Goal: Task Accomplishment & Management: Contribute content

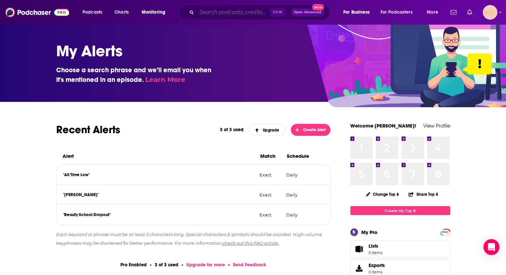
click at [206, 13] on input "Search podcasts, credits, & more..." at bounding box center [233, 12] width 73 height 11
click at [133, 77] on h3 "Choose a search phrase and we’ll email you when it's mentioned in an episode. L…" at bounding box center [136, 74] width 160 height 19
click at [37, 12] on img at bounding box center [37, 12] width 64 height 13
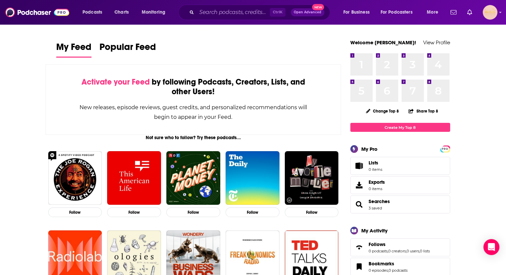
click at [300, 12] on span "Open Advanced" at bounding box center [308, 12] width 28 height 3
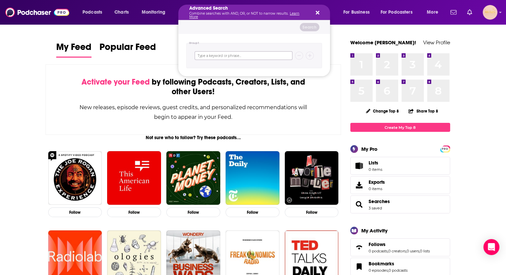
click at [256, 56] on input "Search podcasts, credits, & more..." at bounding box center [244, 55] width 98 height 9
click at [78, 94] on div "Activate your Feed by following Podcasts, Creators, Lists, and other Users! New…" at bounding box center [194, 99] width 296 height 71
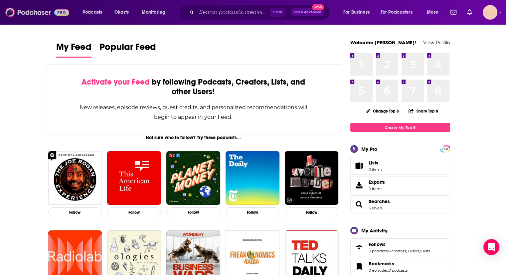
click at [39, 16] on img at bounding box center [37, 12] width 64 height 13
click at [85, 15] on span "Podcasts" at bounding box center [93, 12] width 20 height 9
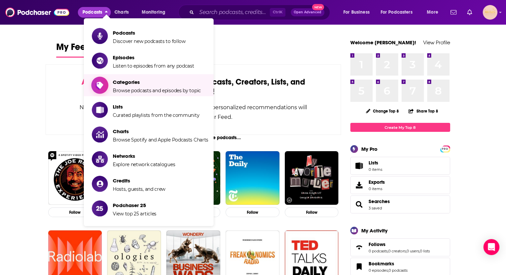
click at [122, 88] on span "Browse podcasts and episodes by topic" at bounding box center [157, 91] width 88 height 6
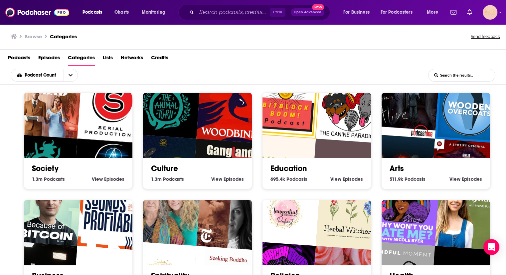
scroll to position [1, 0]
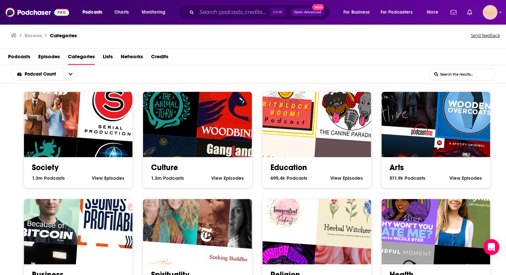
click at [365, 133] on img "Wolf 359" at bounding box center [400, 168] width 70 height 70
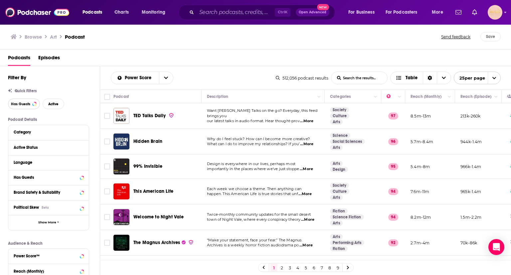
click at [15, 104] on span "Has Guests" at bounding box center [20, 104] width 19 height 4
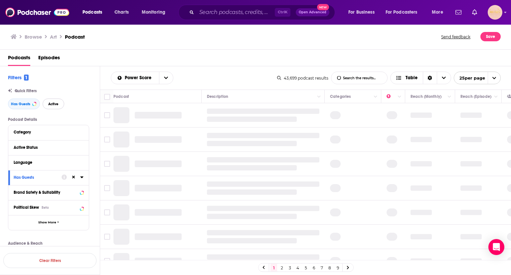
click at [60, 101] on button "Active" at bounding box center [54, 104] width 22 height 11
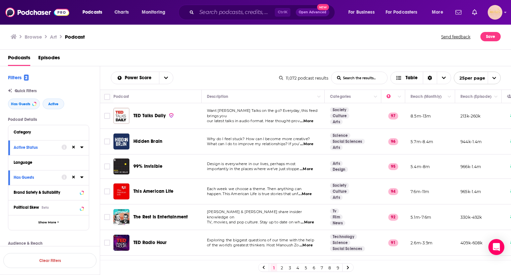
click at [37, 35] on h3 "Browse" at bounding box center [33, 37] width 17 height 6
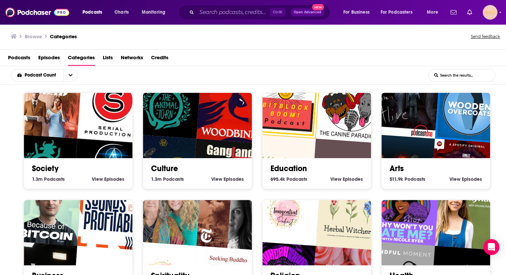
scroll to position [1, 0]
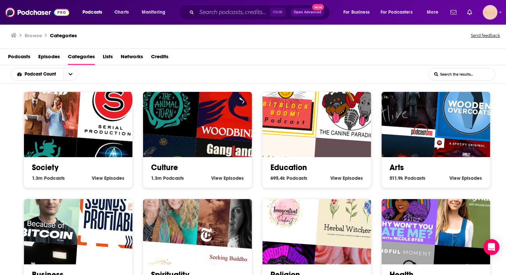
click at [78, 59] on span "Categories" at bounding box center [81, 58] width 27 height 14
click at [69, 75] on icon "open menu" at bounding box center [71, 74] width 4 height 5
click at [69, 75] on icon "close menu" at bounding box center [71, 74] width 4 height 2
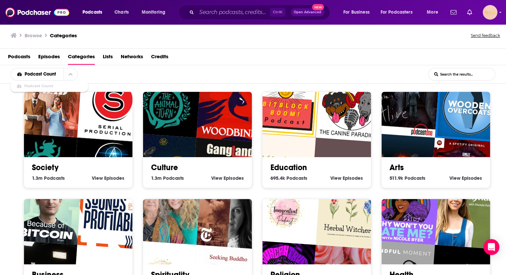
click at [435, 116] on img "Wooden Overcoats" at bounding box center [470, 108] width 70 height 70
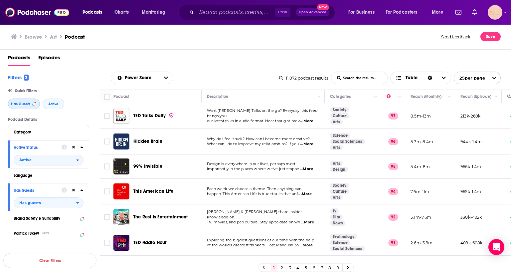
click at [19, 104] on span "Has Guests" at bounding box center [20, 104] width 19 height 4
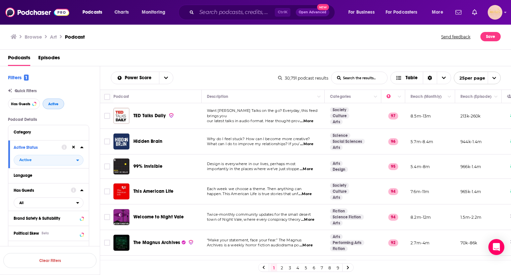
click at [48, 104] on span "Active" at bounding box center [53, 104] width 10 height 4
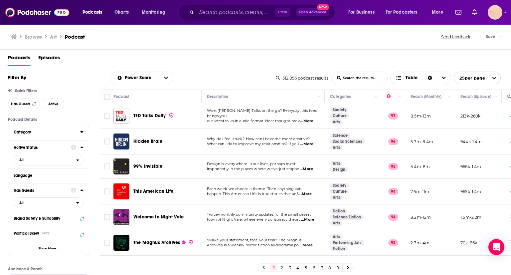
click at [46, 131] on div "Category" at bounding box center [45, 132] width 62 height 5
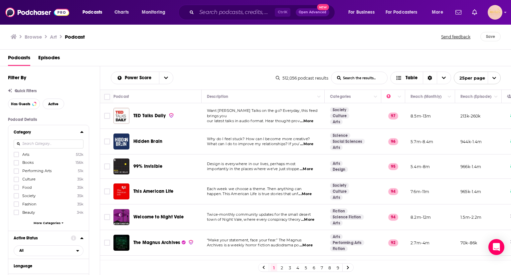
click at [41, 223] on span "More Categories" at bounding box center [47, 223] width 27 height 4
click at [21, 254] on label "Music 16k" at bounding box center [49, 254] width 70 height 6
click at [16, 256] on input "multiSelectOption-music-12" at bounding box center [16, 256] width 0 height 0
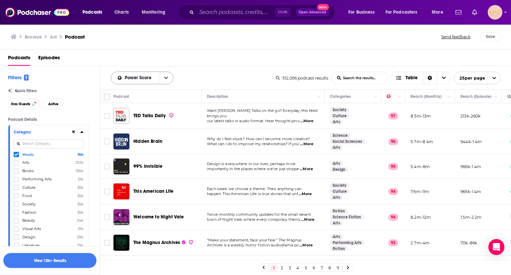
click at [164, 76] on icon "open menu" at bounding box center [166, 78] width 4 height 5
click at [28, 105] on span "Has Guests" at bounding box center [20, 104] width 19 height 4
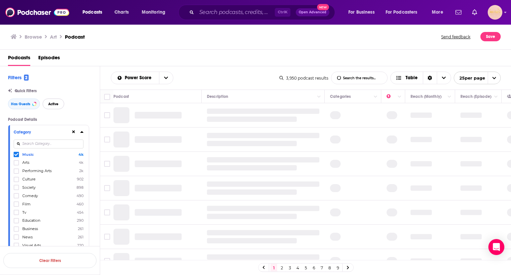
click at [49, 103] on span "Active" at bounding box center [53, 104] width 10 height 4
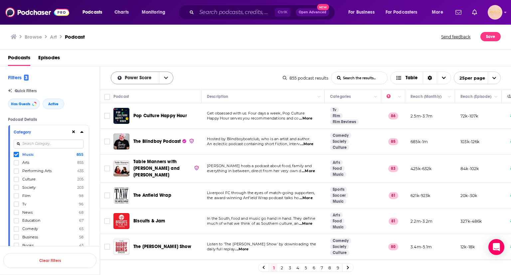
click at [164, 77] on icon "open menu" at bounding box center [166, 78] width 4 height 5
click at [136, 121] on span "Power Score" at bounding box center [146, 123] width 44 height 4
click at [177, 40] on div "Browse Art Podcast" at bounding box center [226, 36] width 431 height 9
click at [87, 99] on div "Has Guests Active" at bounding box center [54, 104] width 92 height 11
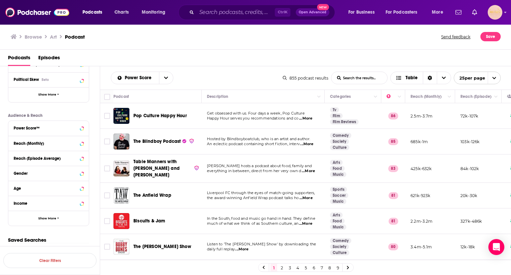
scroll to position [1345, 0]
click at [61, 128] on div "Power Score™" at bounding box center [40, 128] width 53 height 5
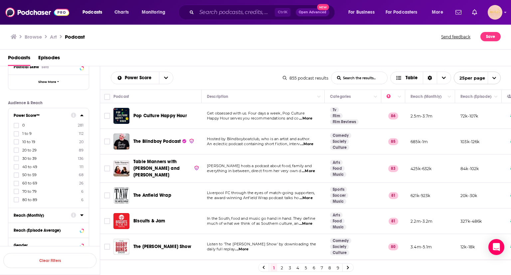
scroll to position [1358, 0]
click at [17, 199] on icon at bounding box center [16, 198] width 4 height 4
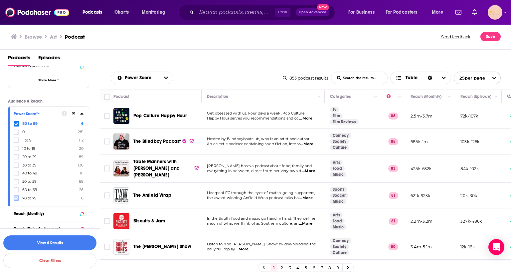
click at [17, 198] on icon at bounding box center [16, 198] width 4 height 3
click at [17, 197] on icon at bounding box center [16, 198] width 4 height 4
click at [18, 197] on icon at bounding box center [16, 198] width 4 height 4
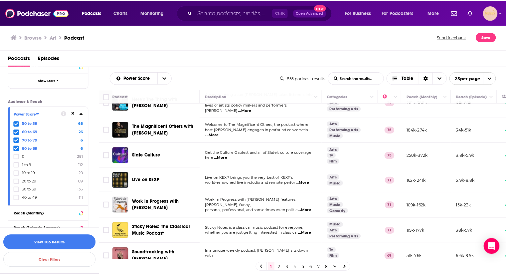
scroll to position [3, 0]
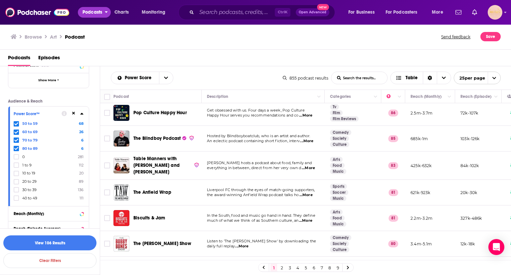
click at [95, 14] on span "Podcasts" at bounding box center [93, 12] width 20 height 9
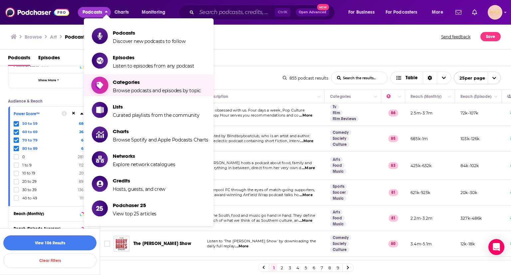
click at [136, 88] on span "Browse podcasts and episodes by topic" at bounding box center [157, 91] width 88 height 6
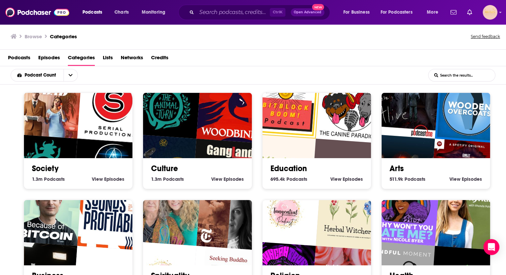
scroll to position [1, 0]
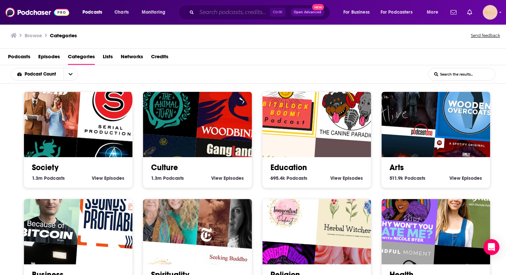
click at [205, 15] on input "Search podcasts, credits, & more..." at bounding box center [233, 12] width 73 height 11
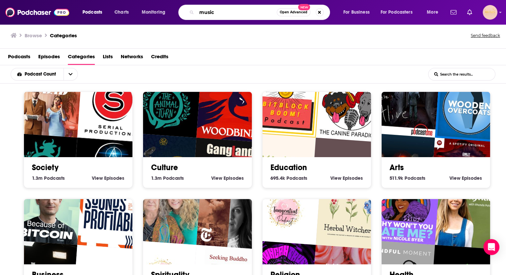
type input "music"
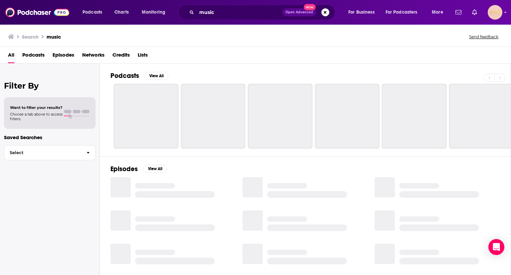
click at [293, 14] on span "Open Advanced" at bounding box center [300, 12] width 28 height 3
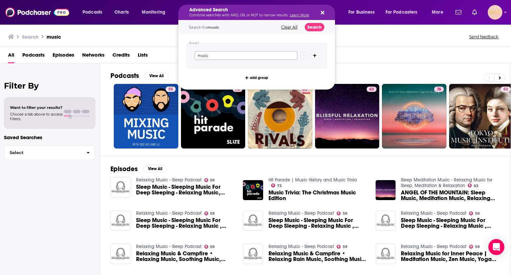
drag, startPoint x: 219, startPoint y: 57, endPoint x: 170, endPoint y: 61, distance: 49.8
click at [170, 61] on div "Podcasts Charts Monitoring Advanced Search Combine searches with AND, OR, or NO…" at bounding box center [255, 137] width 511 height 275
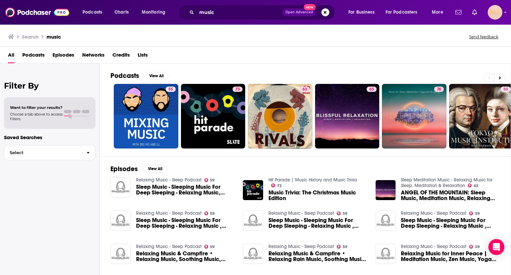
click at [55, 192] on div "Filter By Want to filter your results? Choose a tab above to access filters. Sa…" at bounding box center [50, 201] width 100 height 275
click at [29, 58] on span "Podcasts" at bounding box center [33, 57] width 22 height 14
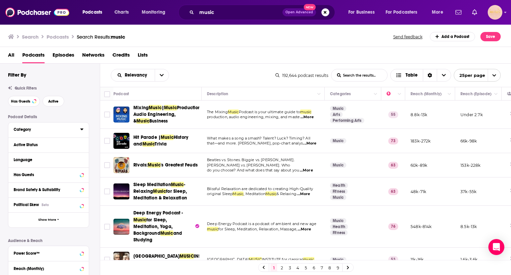
click at [31, 131] on div "Category" at bounding box center [45, 129] width 62 height 5
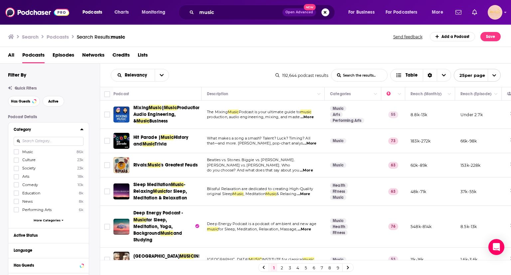
click at [326, 13] on button "Search podcasts, credits, & more..." at bounding box center [326, 12] width 8 height 8
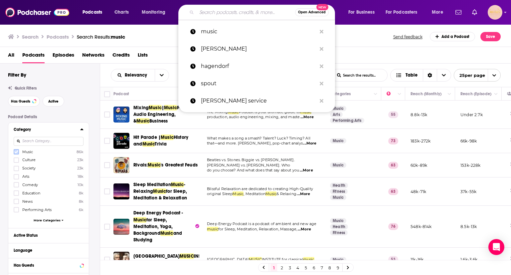
click at [15, 152] on icon at bounding box center [16, 152] width 4 height 4
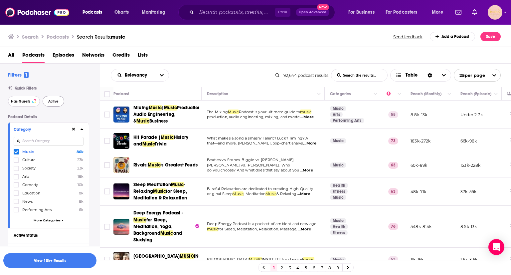
click at [28, 100] on span "Has Guests" at bounding box center [20, 102] width 19 height 4
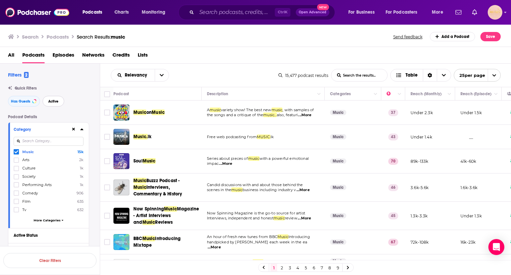
click at [53, 101] on span "Active" at bounding box center [53, 102] width 10 height 4
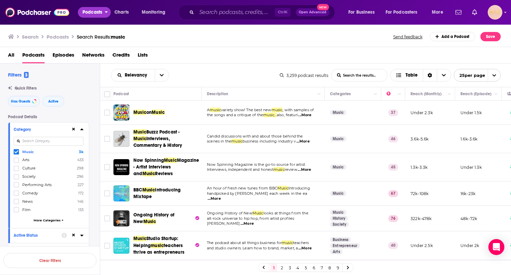
click at [93, 12] on span "Podcasts" at bounding box center [93, 12] width 20 height 9
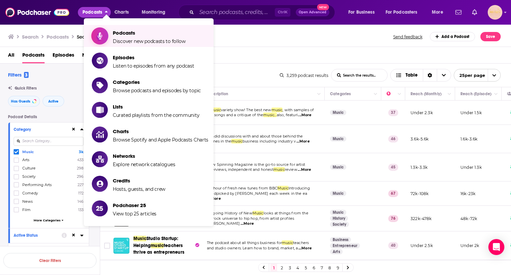
click at [117, 35] on span "Podcasts" at bounding box center [149, 33] width 73 height 6
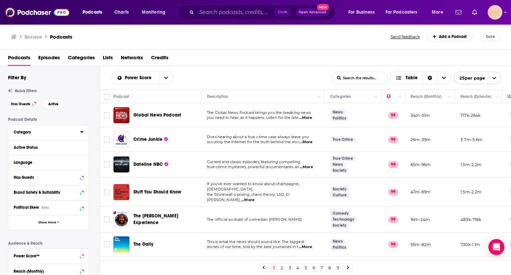
click at [31, 134] on div "Category" at bounding box center [45, 132] width 62 height 5
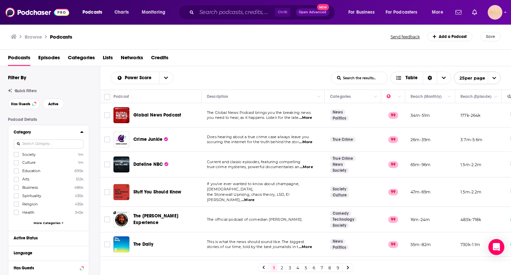
click at [47, 223] on span "More Categories" at bounding box center [47, 223] width 27 height 4
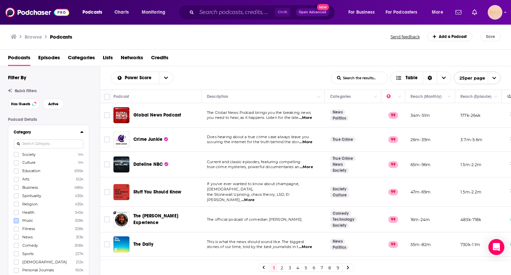
click at [15, 223] on span at bounding box center [16, 221] width 4 height 4
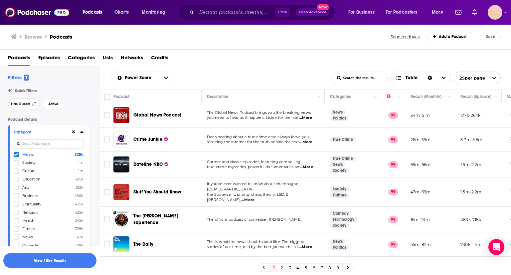
click at [25, 99] on button "Has Guests" at bounding box center [24, 104] width 32 height 11
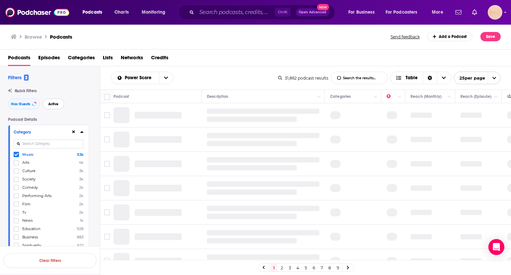
click at [55, 104] on span "Active" at bounding box center [53, 104] width 10 height 4
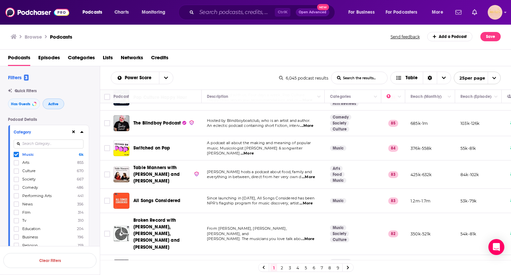
scroll to position [143, 0]
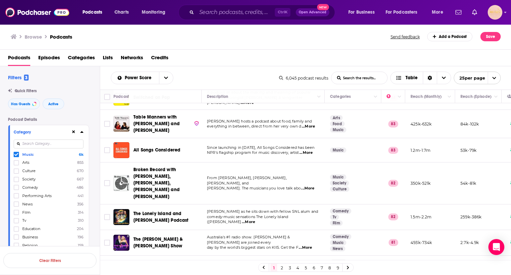
click at [93, 76] on div "Filters 3" at bounding box center [54, 77] width 92 height 6
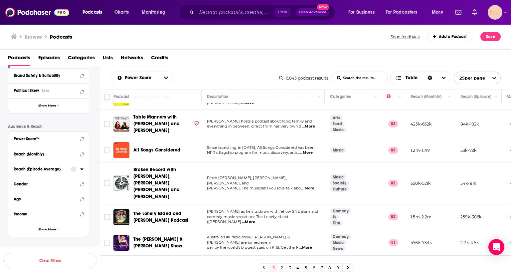
scroll to position [1716, 0]
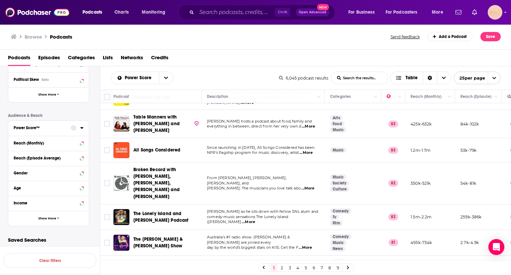
click at [32, 129] on button "Power Score™" at bounding box center [42, 127] width 57 height 8
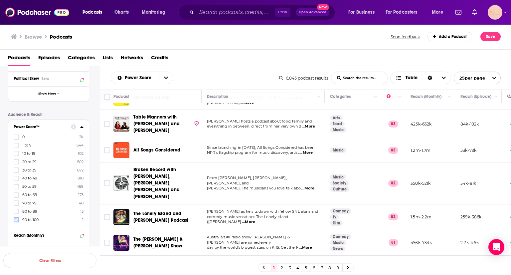
click at [16, 221] on icon at bounding box center [16, 220] width 4 height 4
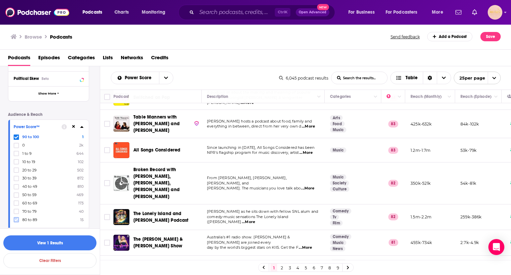
click at [16, 220] on icon at bounding box center [16, 220] width 4 height 4
click at [18, 220] on label at bounding box center [16, 219] width 5 height 5
click at [53, 244] on button "View 229 Results" at bounding box center [49, 242] width 93 height 15
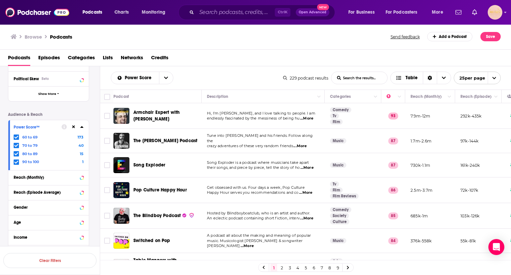
click at [309, 118] on span "...More" at bounding box center [306, 118] width 13 height 5
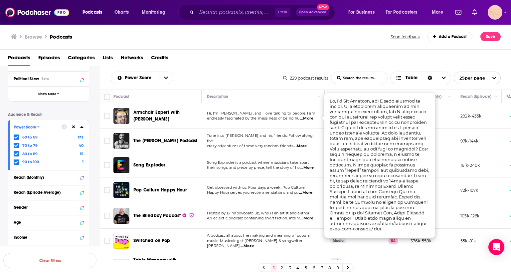
click at [258, 62] on div "Podcasts Episodes Categories Lists Networks Credits" at bounding box center [257, 59] width 498 height 14
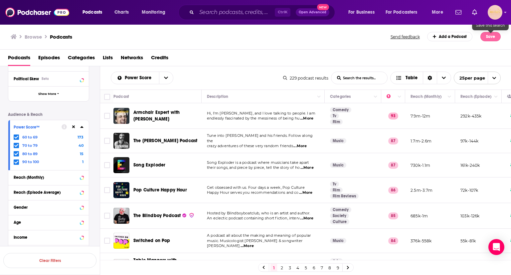
click at [488, 38] on button "Save" at bounding box center [491, 36] width 20 height 9
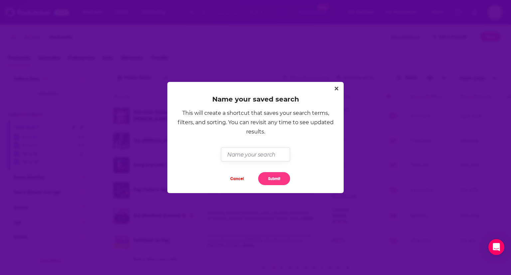
click at [238, 155] on input "Dialog" at bounding box center [255, 154] width 69 height 14
type input "Top Music podcasts"
click at [276, 178] on button "Submit" at bounding box center [274, 178] width 32 height 13
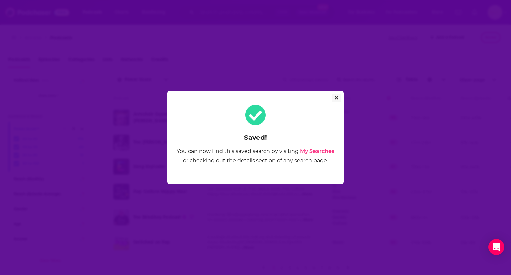
click at [336, 99] on icon "Close" at bounding box center [337, 97] width 4 height 5
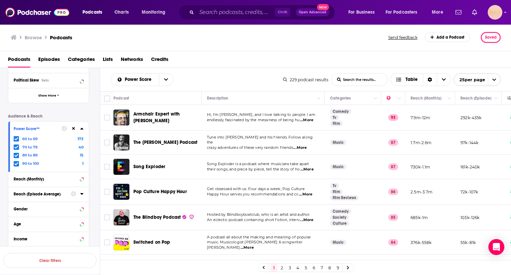
click at [83, 193] on icon at bounding box center [81, 194] width 3 height 2
click at [70, 204] on input "number" at bounding box center [66, 206] width 33 height 11
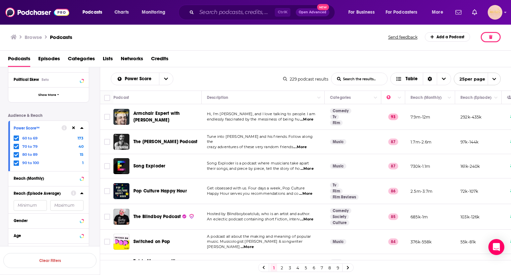
click at [488, 34] on button "button" at bounding box center [491, 37] width 20 height 10
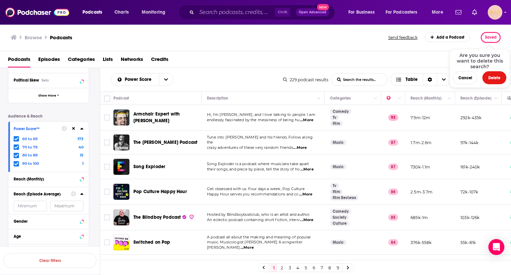
click at [441, 54] on div "Podcasts Episodes Categories Lists Networks Credits" at bounding box center [257, 61] width 498 height 14
click at [107, 61] on span "Lists" at bounding box center [108, 61] width 10 height 14
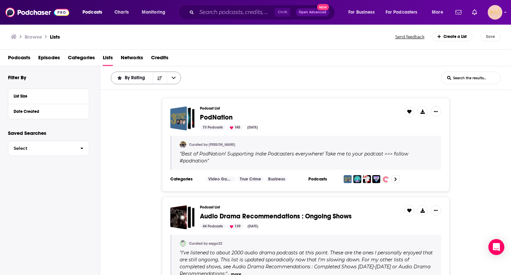
click at [139, 78] on span "By Rating" at bounding box center [136, 78] width 23 height 5
click at [257, 76] on div "By Rating By Rating Trending List Search Input Search the results..." at bounding box center [276, 78] width 331 height 13
click at [133, 152] on div "Podcast List PodNation 73 Podcasts 145 Aug 6, 2025 Curated by Alex " Best of Po…" at bounding box center [305, 145] width 411 height 94
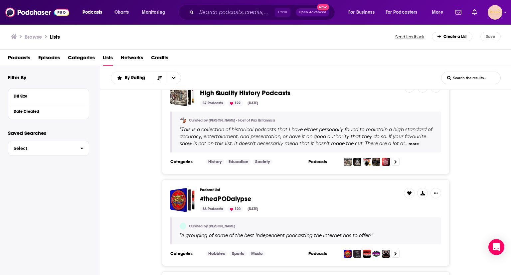
scroll to position [253, 0]
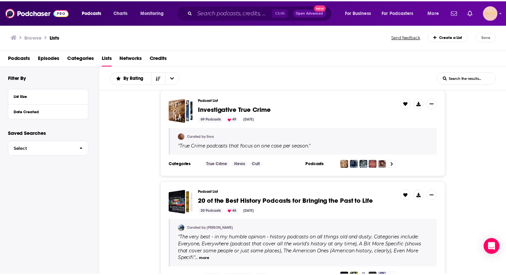
scroll to position [1451, 0]
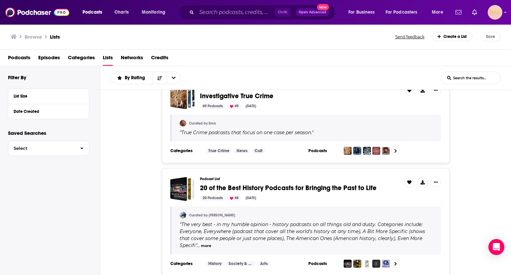
click at [55, 36] on h1 "Lists" at bounding box center [55, 37] width 10 height 6
click at [55, 35] on h1 "Lists" at bounding box center [55, 37] width 10 height 6
click at [34, 14] on img at bounding box center [37, 12] width 64 height 13
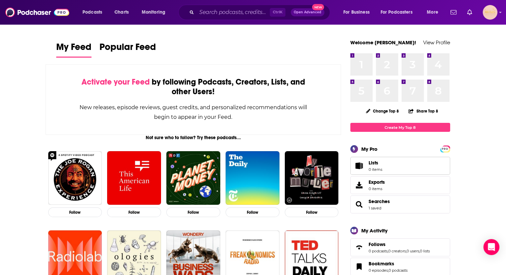
click at [391, 164] on link "Lists 0 items" at bounding box center [400, 166] width 100 height 18
click at [378, 202] on span "Searches" at bounding box center [379, 201] width 21 height 6
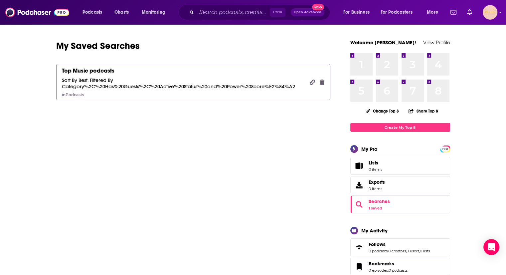
click at [93, 84] on div "Sort By Best, Filtered By Category%2C%20Has%20Guests%2C%20Active%20Status%20and…" at bounding box center [183, 83] width 243 height 13
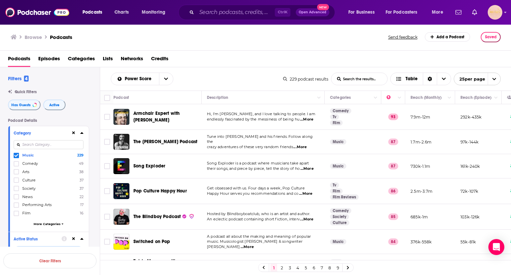
click at [495, 81] on icon "open menu" at bounding box center [494, 79] width 4 height 4
click at [482, 112] on button "100 per page" at bounding box center [477, 113] width 46 height 10
click at [438, 78] on span "Choose View" at bounding box center [442, 79] width 14 height 12
click at [417, 93] on div "Card" at bounding box center [418, 90] width 61 height 11
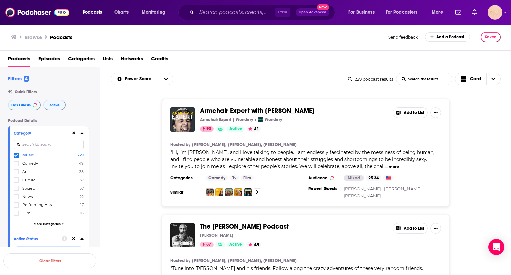
click at [444, 80] on input "List Search Input" at bounding box center [424, 79] width 56 height 12
click at [410, 111] on button "Add to List" at bounding box center [410, 112] width 35 height 11
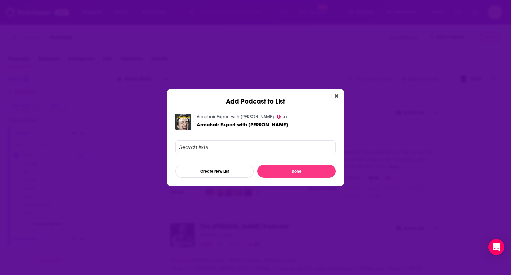
click at [215, 147] on input "Add Podcast To List" at bounding box center [255, 147] width 160 height 14
type input "MUSIC podcasts"
click at [234, 170] on button "Create New List" at bounding box center [214, 171] width 78 height 13
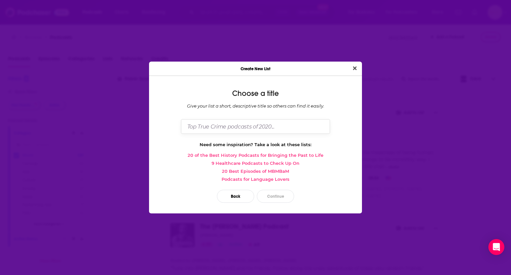
click at [224, 125] on input "Dialog" at bounding box center [255, 126] width 149 height 14
type input "Music Podcasts"
click at [279, 194] on button "Continue" at bounding box center [275, 196] width 37 height 13
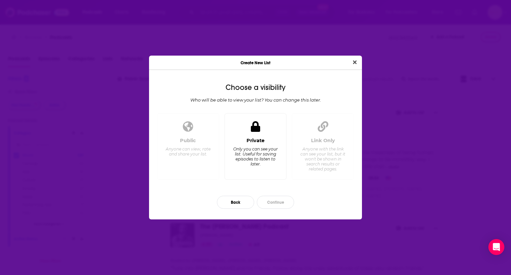
click at [250, 139] on div "Private" at bounding box center [256, 140] width 18 height 6
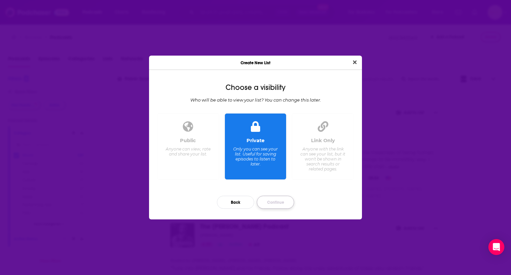
click at [277, 204] on button "Continue" at bounding box center [275, 202] width 37 height 13
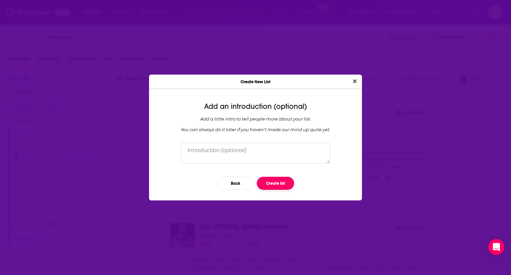
click at [269, 183] on button "Create list" at bounding box center [275, 183] width 37 height 13
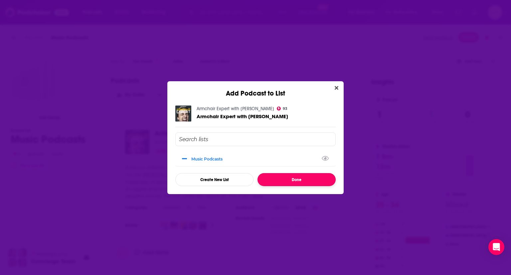
click at [299, 179] on button "Done" at bounding box center [297, 179] width 78 height 13
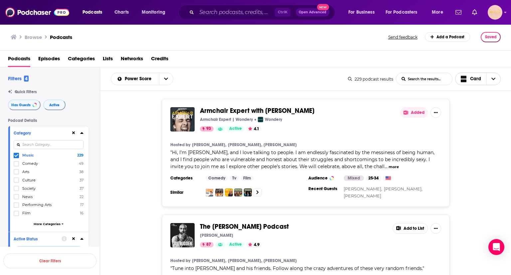
click at [471, 81] on span "Card" at bounding box center [475, 79] width 11 height 5
click at [470, 101] on span "Gallery" at bounding box center [482, 102] width 27 height 4
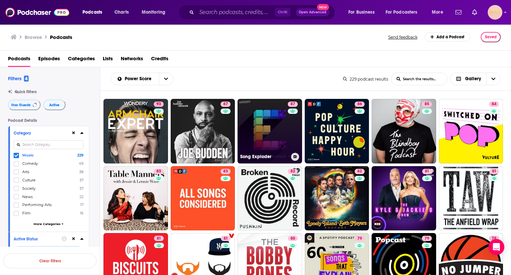
click at [295, 156] on icon at bounding box center [296, 156] width 4 height 3
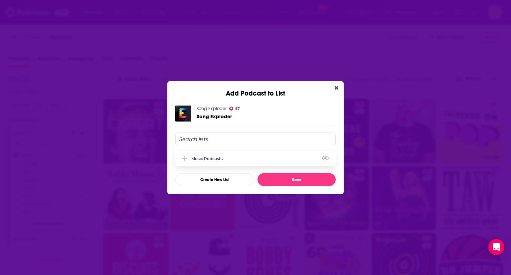
click at [229, 158] on div "Music Podcasts" at bounding box center [255, 158] width 160 height 15
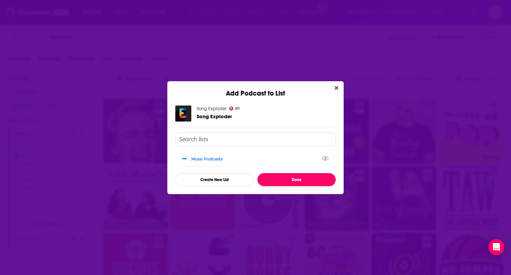
click at [273, 179] on button "Done" at bounding box center [297, 179] width 78 height 13
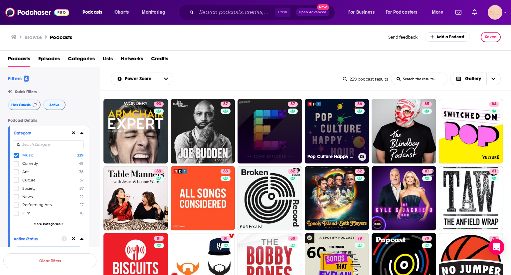
click at [336, 133] on link "86 Pop Culture Happy Hour" at bounding box center [337, 131] width 65 height 65
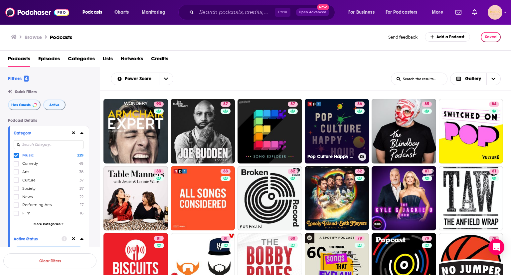
click at [363, 156] on icon at bounding box center [362, 156] width 4 height 3
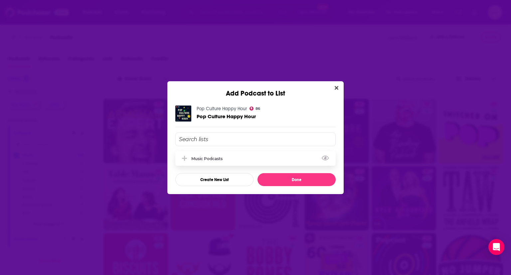
click at [236, 160] on div "Music Podcasts" at bounding box center [255, 158] width 160 height 15
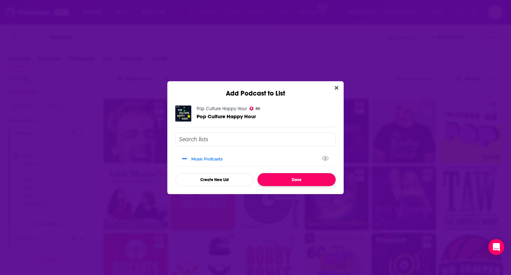
click at [269, 181] on button "Done" at bounding box center [297, 179] width 78 height 13
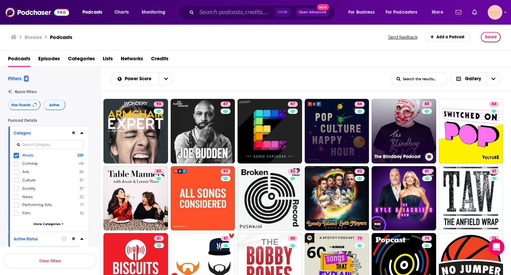
click at [397, 134] on link "85 The Blindboy Podcast" at bounding box center [404, 131] width 65 height 65
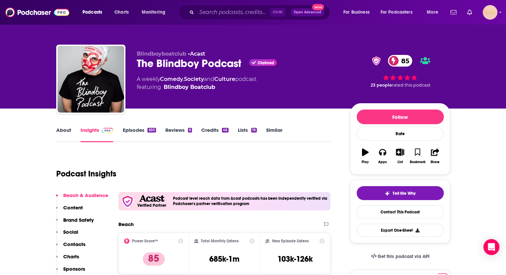
click at [282, 160] on div "Podcast Insights" at bounding box center [190, 170] width 269 height 34
click at [136, 130] on link "Episodes 650" at bounding box center [138, 134] width 33 height 15
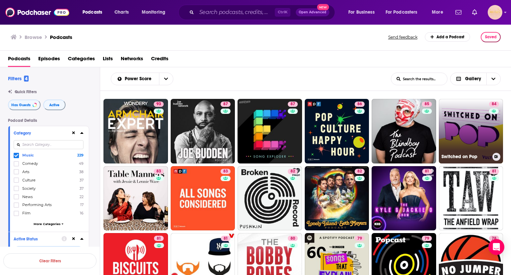
click at [496, 156] on icon at bounding box center [497, 156] width 4 height 3
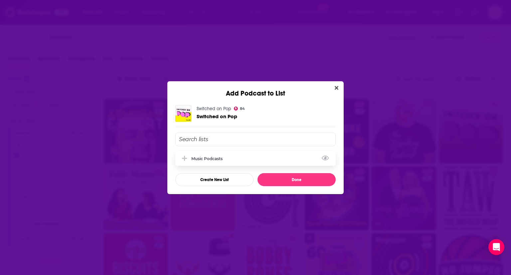
click at [201, 159] on div "Music Podcasts" at bounding box center [208, 158] width 35 height 5
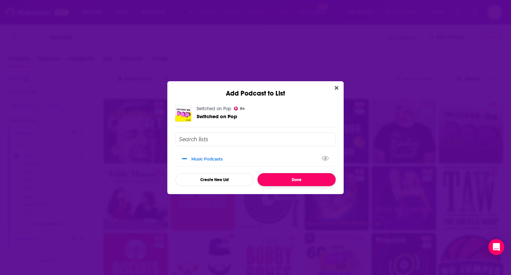
click at [284, 178] on button "Done" at bounding box center [297, 179] width 78 height 13
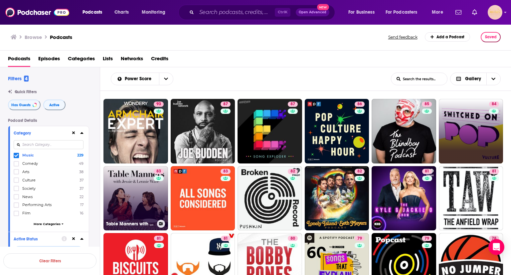
click at [146, 202] on link "83 Table Manners with Jessie and Lennie Ware" at bounding box center [136, 198] width 65 height 65
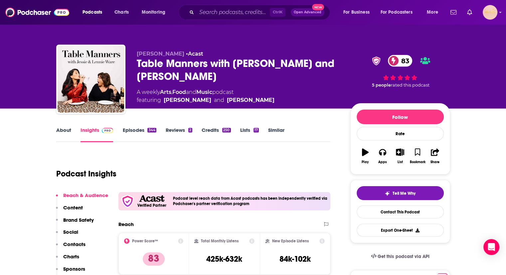
click at [133, 126] on div "About Insights Episodes 344 Reviews 2 Credits 250 Lists 17 Similar" at bounding box center [193, 134] width 275 height 16
click at [134, 128] on link "Episodes 344" at bounding box center [139, 134] width 34 height 15
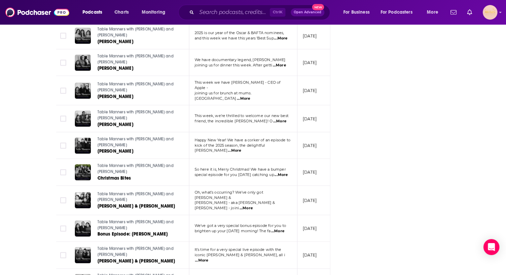
scroll to position [1031, 0]
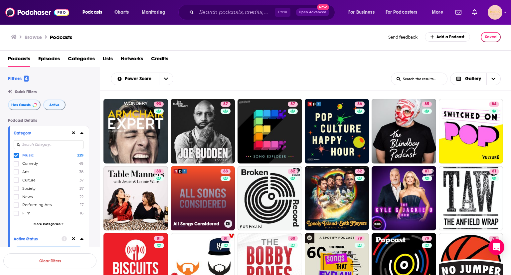
click at [228, 223] on icon at bounding box center [228, 223] width 4 height 3
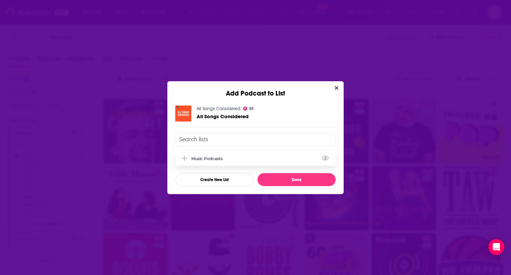
click at [221, 153] on div "Music Podcasts" at bounding box center [255, 158] width 160 height 15
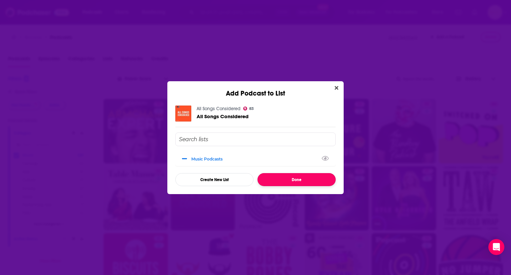
click at [283, 177] on button "Done" at bounding box center [297, 179] width 78 height 13
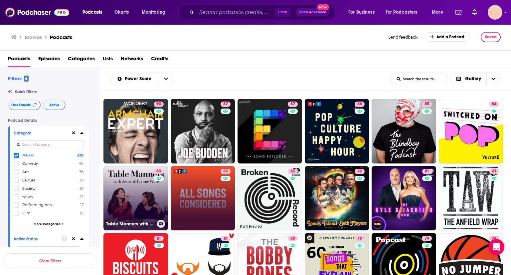
click at [160, 225] on button at bounding box center [161, 224] width 8 height 8
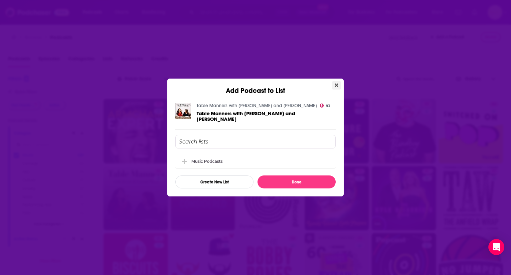
click at [337, 87] on icon "Close" at bounding box center [337, 86] width 4 height 4
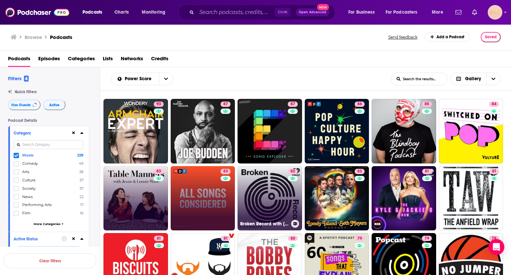
click at [296, 225] on icon at bounding box center [296, 223] width 4 height 3
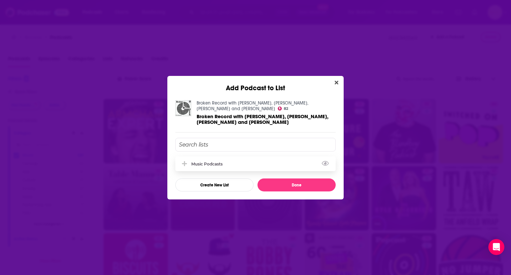
click at [238, 164] on div "Music Podcasts" at bounding box center [255, 163] width 160 height 15
click at [276, 185] on button "Done" at bounding box center [297, 184] width 78 height 13
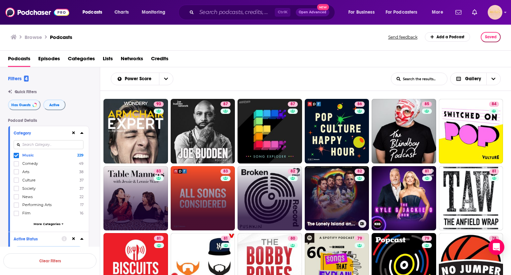
click at [335, 200] on link "82 The Lonely Island and Seth Meyers Podcast" at bounding box center [337, 198] width 65 height 65
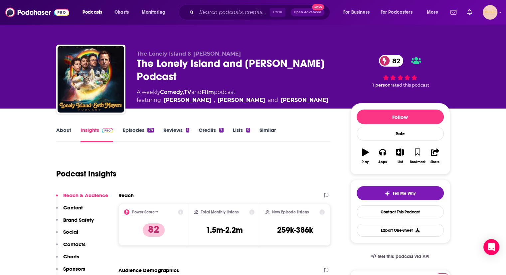
click at [132, 129] on link "Episodes 78" at bounding box center [137, 134] width 31 height 15
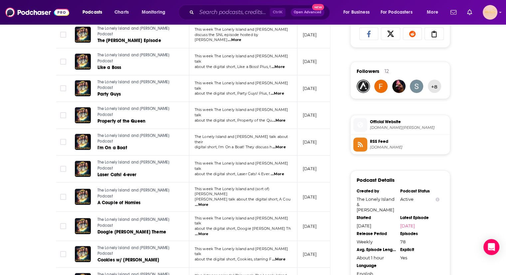
scroll to position [479, 0]
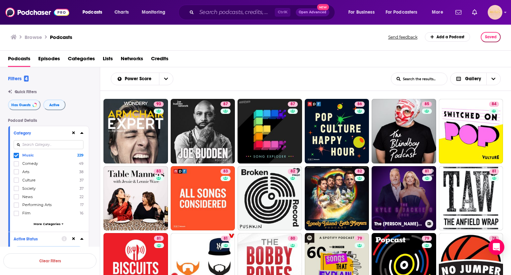
click at [402, 193] on link "81 The Kyle & Jackie O Show" at bounding box center [404, 198] width 65 height 65
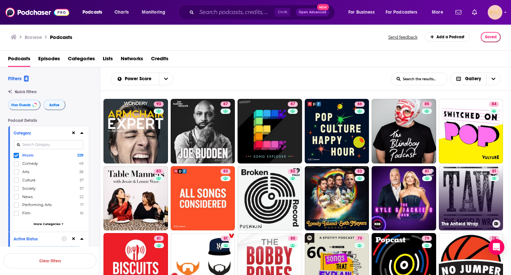
click at [461, 214] on link "81 The Anfield Wrap" at bounding box center [471, 198] width 65 height 65
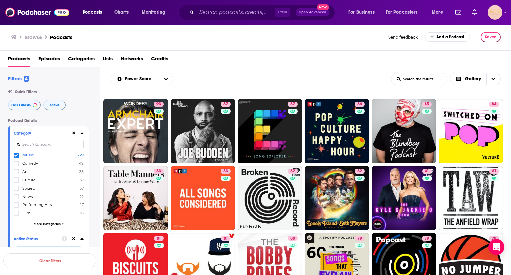
click at [305, 65] on div "Podcasts Episodes Categories Lists Networks Credits" at bounding box center [257, 60] width 498 height 14
click at [291, 59] on div "Podcasts Episodes Categories Lists Networks Credits" at bounding box center [257, 60] width 498 height 14
click at [510, 81] on div "Power Score List Search Input Search the results... Gallery List Search Input S…" at bounding box center [305, 79] width 411 height 24
drag, startPoint x: 510, startPoint y: 81, endPoint x: 511, endPoint y: 87, distance: 6.4
click at [511, 87] on div "Power Score List Search Input Search the results... Gallery List Search Input S…" at bounding box center [305, 79] width 411 height 24
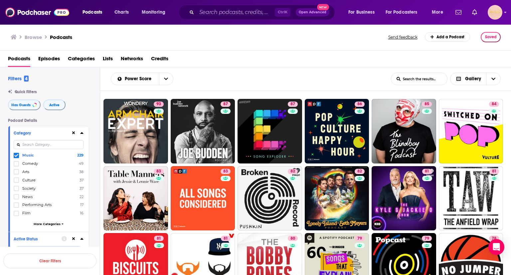
click at [295, 88] on div "Power Score List Search Input Search the results... Gallery List Search Input S…" at bounding box center [305, 79] width 411 height 24
drag, startPoint x: 507, startPoint y: 257, endPoint x: 494, endPoint y: 80, distance: 177.6
click at [494, 80] on icon "Choose View" at bounding box center [494, 79] width 4 height 5
drag, startPoint x: 470, startPoint y: 116, endPoint x: 470, endPoint y: 112, distance: 3.7
click at [470, 112] on span "Table" at bounding box center [480, 114] width 32 height 4
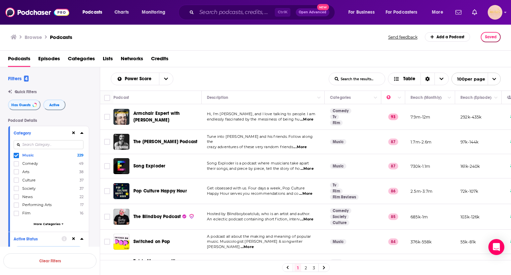
click at [470, 112] on td "292k-435k" at bounding box center [478, 117] width 47 height 26
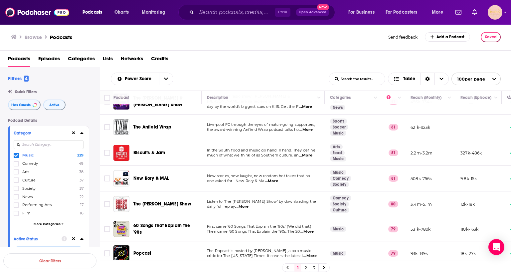
scroll to position [289, 0]
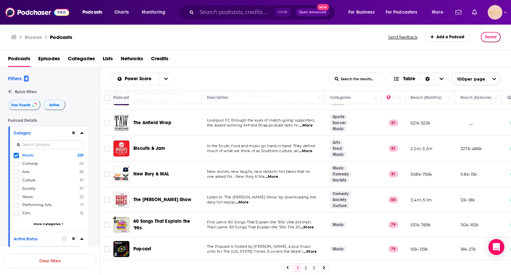
click at [308, 148] on span "...More" at bounding box center [305, 150] width 13 height 5
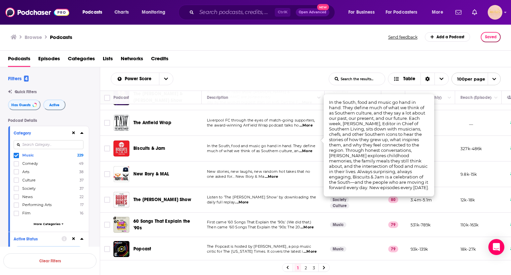
click at [270, 148] on span "much of what we think of as Southern culture, an" at bounding box center [253, 150] width 92 height 5
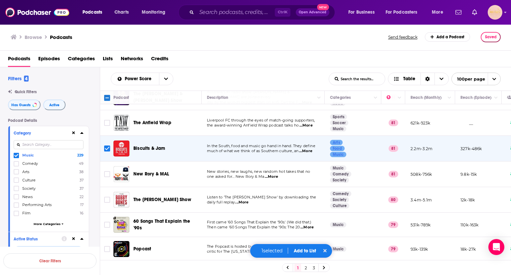
click at [276, 174] on span "...More" at bounding box center [271, 176] width 13 height 5
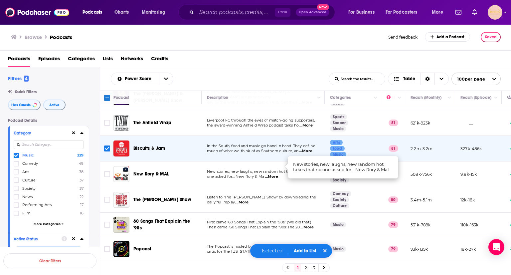
click at [302, 249] on button "Add to List" at bounding box center [305, 251] width 33 height 6
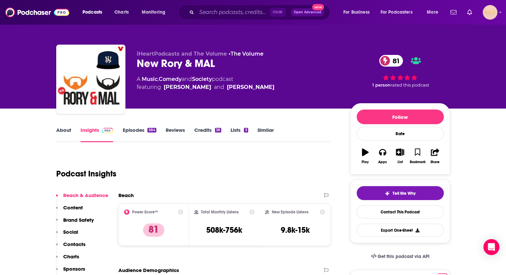
click at [132, 128] on link "Episodes 584" at bounding box center [139, 134] width 34 height 15
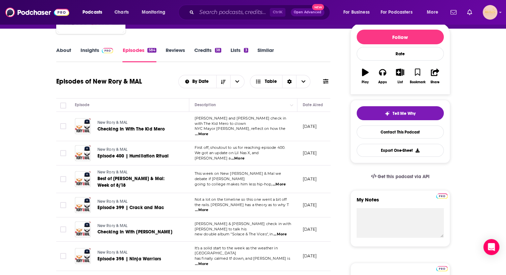
scroll to position [83, 0]
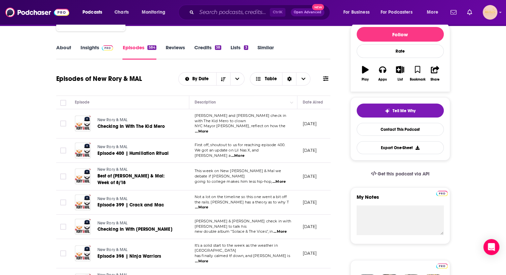
click at [208, 129] on span "...More" at bounding box center [201, 131] width 13 height 5
click at [245, 153] on span "...More" at bounding box center [237, 155] width 13 height 5
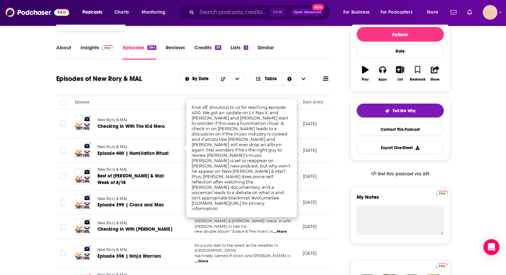
click at [289, 215] on td "Rory & Mal check in with Bryson Tiller to talk his new double album "Solace & T…" at bounding box center [243, 227] width 108 height 24
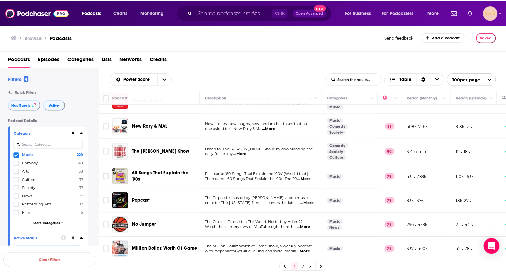
scroll to position [342, 0]
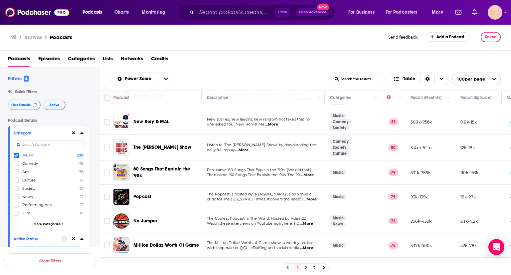
click at [244, 147] on span "...More" at bounding box center [241, 149] width 13 height 5
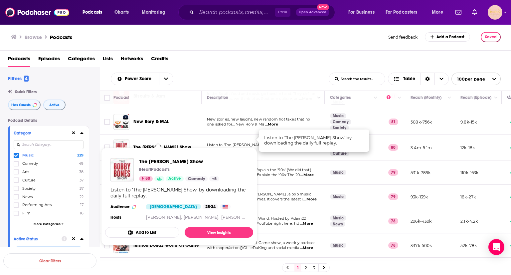
click at [170, 144] on span "The [PERSON_NAME] Show" at bounding box center [162, 147] width 58 height 6
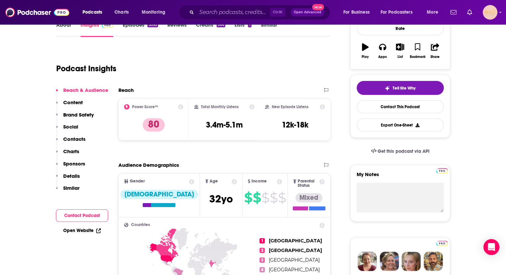
scroll to position [101, 0]
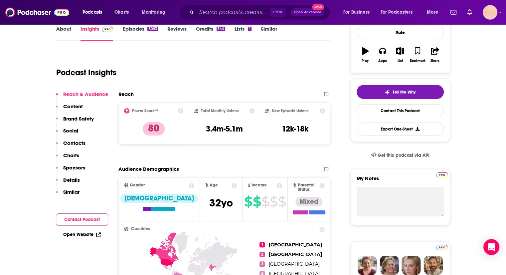
click at [145, 32] on link "Episodes 5093" at bounding box center [139, 33] width 35 height 15
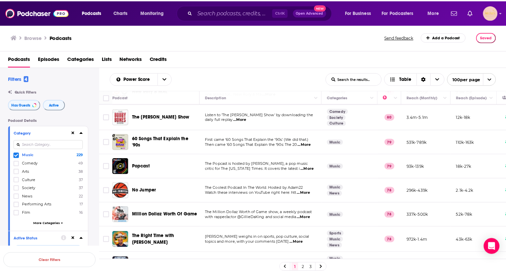
scroll to position [381, 0]
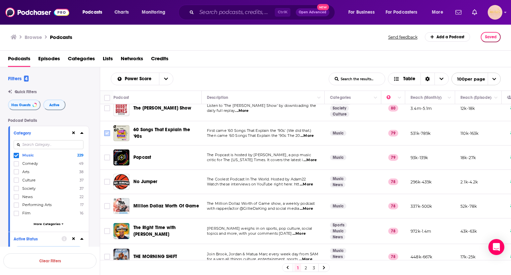
click at [107, 130] on input "Toggle select row" at bounding box center [107, 133] width 6 height 6
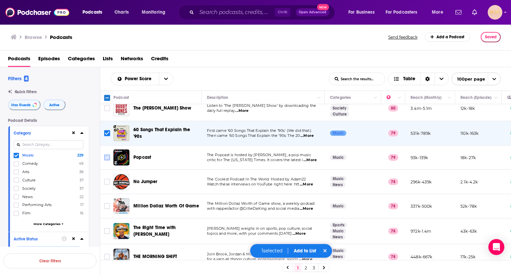
click at [105, 154] on input "Toggle select row" at bounding box center [107, 157] width 6 height 6
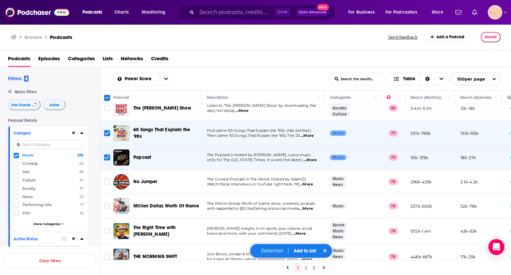
click at [306, 249] on button "Add to List" at bounding box center [305, 251] width 33 height 6
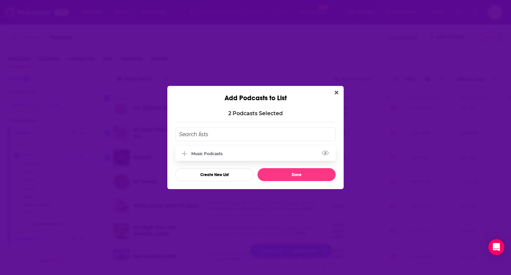
click at [217, 153] on div "Music Podcasts" at bounding box center [208, 153] width 35 height 5
click at [266, 175] on button "Done" at bounding box center [297, 174] width 78 height 13
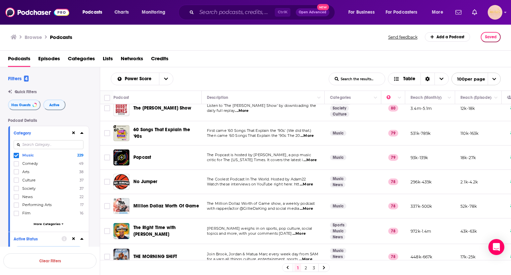
click at [305, 182] on span "...More" at bounding box center [306, 184] width 13 height 5
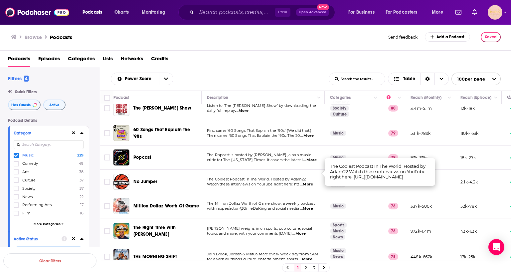
click at [310, 182] on span "...More" at bounding box center [306, 184] width 13 height 5
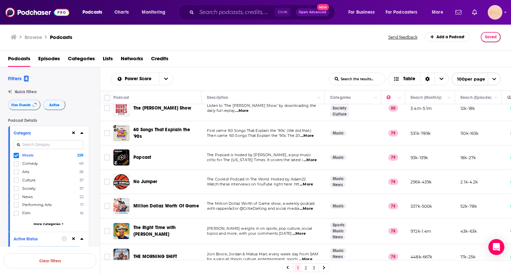
click at [310, 182] on span "...More" at bounding box center [306, 184] width 13 height 5
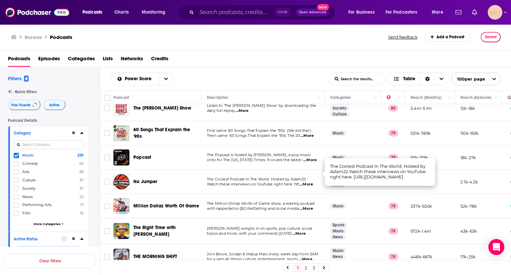
click at [237, 182] on span "Watch these interviews on YouTube right here: htt" at bounding box center [253, 184] width 92 height 5
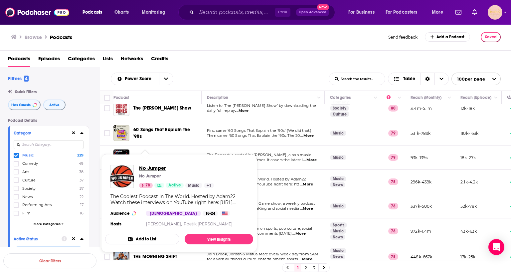
click at [143, 169] on span "No Jumper" at bounding box center [176, 168] width 75 height 6
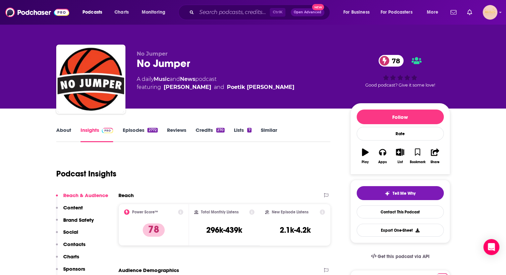
drag, startPoint x: 506, startPoint y: 31, endPoint x: 504, endPoint y: 48, distance: 17.1
click at [504, 48] on div "No Jumper No Jumper 78 A daily Music and News podcast featuring Adam Grandmaiso…" at bounding box center [253, 54] width 506 height 109
click at [130, 127] on link "Episodes 2772" at bounding box center [139, 134] width 35 height 15
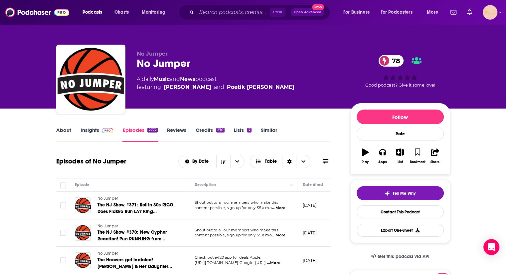
click at [278, 208] on span "...More" at bounding box center [278, 207] width 13 height 5
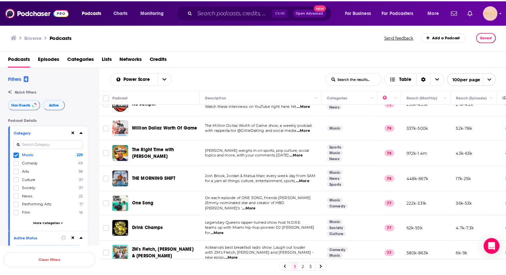
scroll to position [463, 0]
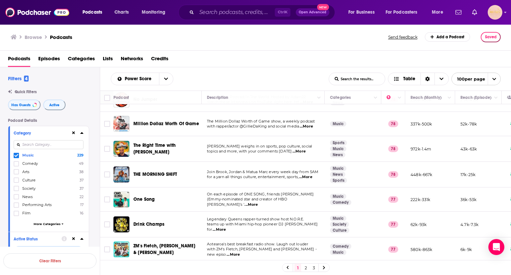
click at [307, 124] on span "...More" at bounding box center [306, 126] width 13 height 5
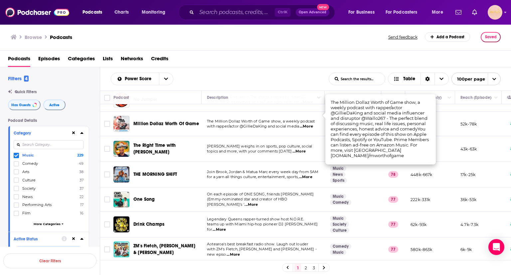
click at [306, 149] on span "...More" at bounding box center [299, 151] width 13 height 5
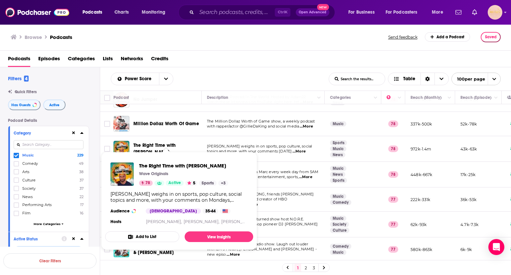
click at [172, 142] on span "The Right Time with [PERSON_NAME]" at bounding box center [154, 148] width 42 height 12
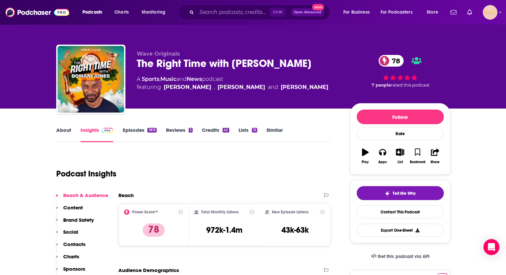
click at [137, 130] on link "Episodes 1813" at bounding box center [139, 134] width 34 height 15
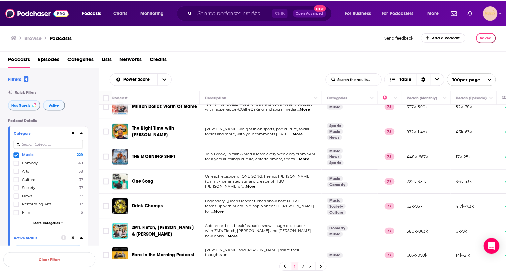
scroll to position [485, 0]
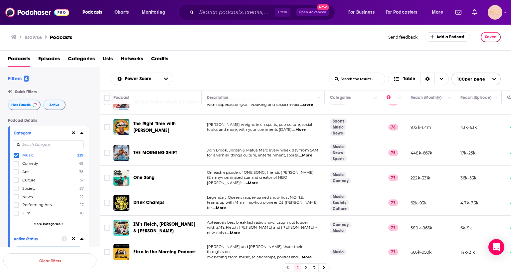
click at [310, 153] on span "...More" at bounding box center [305, 155] width 13 height 5
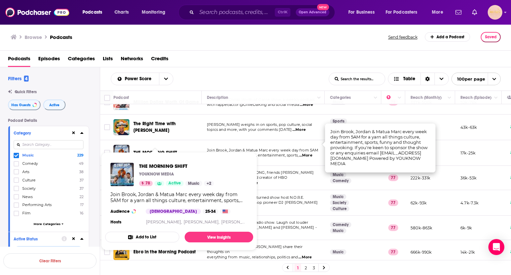
click at [138, 150] on span "THE MORNING SHIFT" at bounding box center [155, 153] width 44 height 6
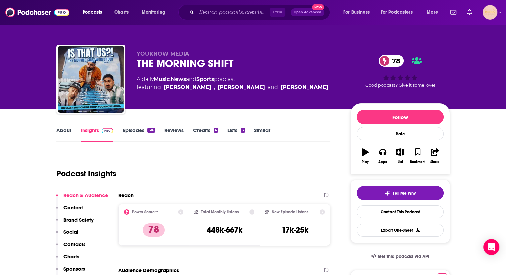
click at [134, 130] on link "Episodes 616" at bounding box center [138, 134] width 32 height 15
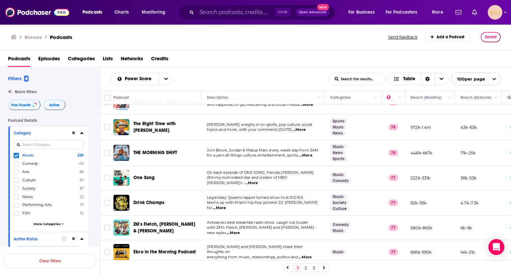
scroll to position [502, 0]
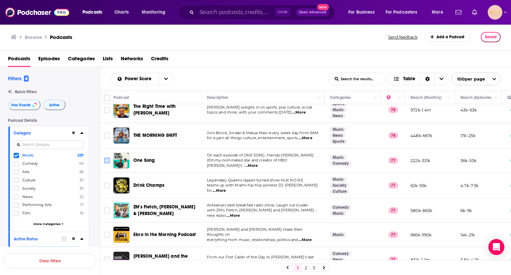
click at [107, 157] on input "Toggle select row" at bounding box center [107, 160] width 6 height 6
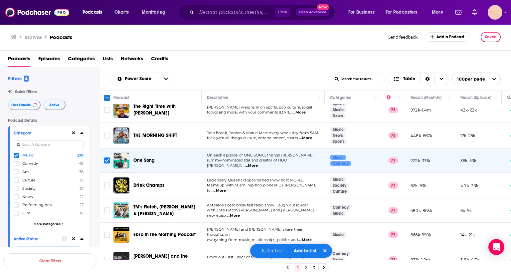
click at [226, 188] on span "...More" at bounding box center [219, 190] width 13 height 5
click at [309, 237] on span "...More" at bounding box center [305, 239] width 13 height 5
click at [258, 227] on span "[PERSON_NAME] and [PERSON_NAME] share their thoughts on" at bounding box center [255, 232] width 96 height 10
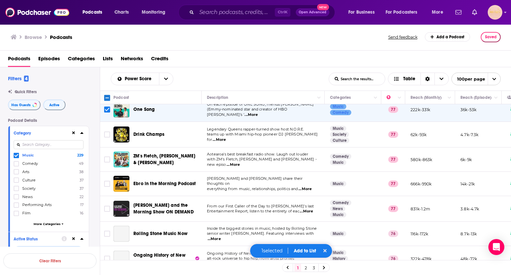
scroll to position [579, 0]
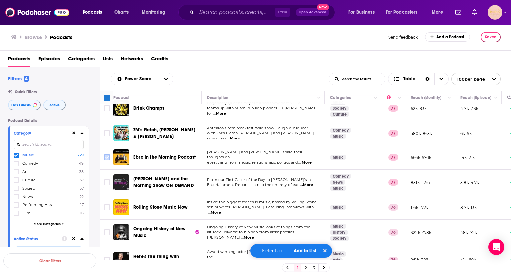
click at [106, 154] on input "Toggle select row" at bounding box center [107, 157] width 6 height 6
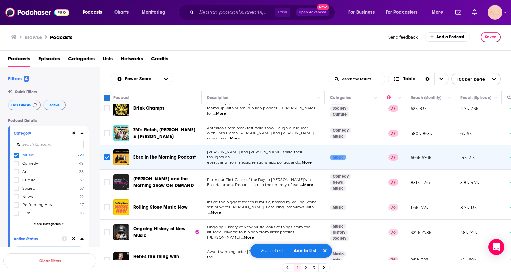
click at [309, 182] on span "...More" at bounding box center [306, 184] width 13 height 5
click at [106, 204] on input "Toggle select row" at bounding box center [107, 207] width 6 height 6
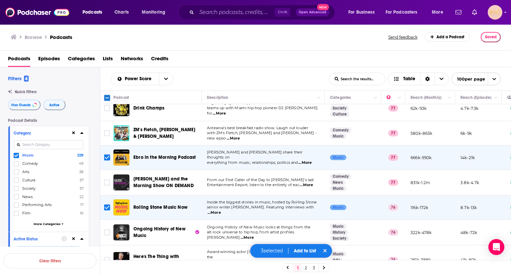
click at [254, 235] on span "...More" at bounding box center [247, 237] width 13 height 5
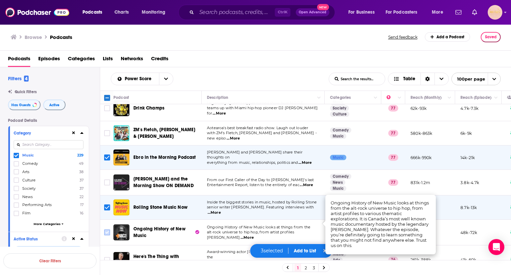
click at [107, 229] on input "Toggle select row" at bounding box center [107, 232] width 6 height 6
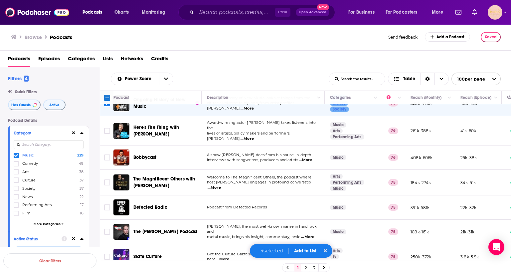
scroll to position [712, 0]
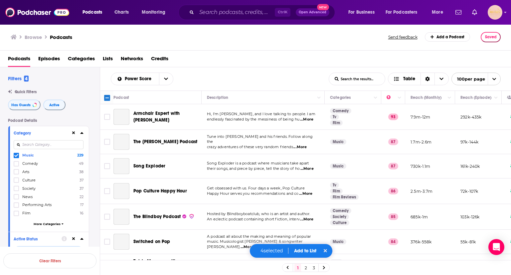
scroll to position [712, 0]
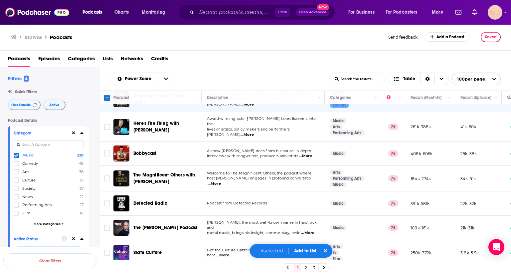
click at [309, 153] on span "...More" at bounding box center [305, 155] width 13 height 5
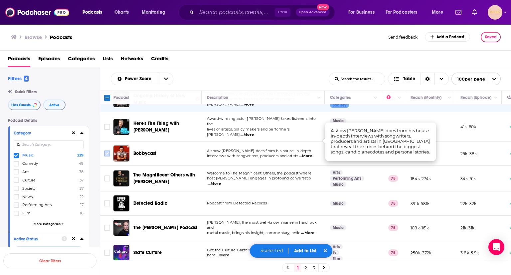
click at [107, 150] on input "Toggle select row" at bounding box center [107, 153] width 6 height 6
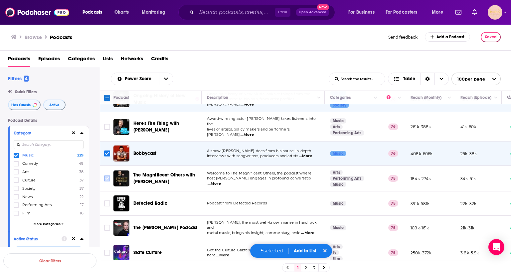
click at [108, 175] on input "Toggle select row" at bounding box center [107, 178] width 6 height 6
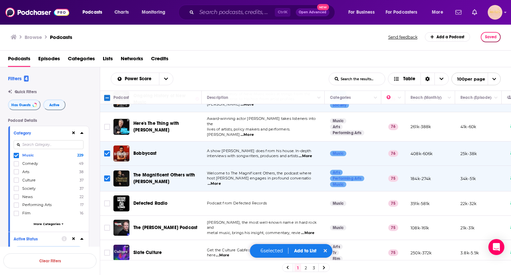
click at [309, 230] on span "...More" at bounding box center [307, 232] width 13 height 5
click at [106, 225] on input "Toggle select row" at bounding box center [107, 228] width 6 height 6
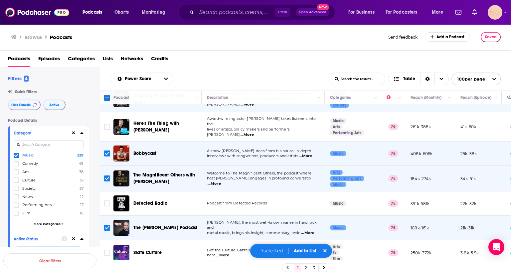
click at [225, 253] on span "...More" at bounding box center [222, 255] width 13 height 5
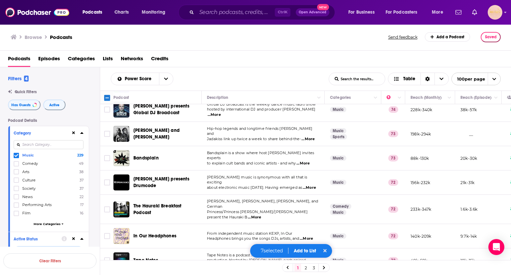
scroll to position [885, 0]
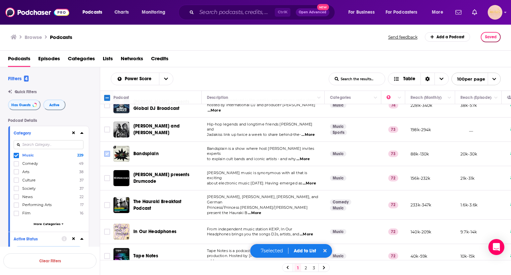
click at [106, 151] on input "Toggle select row" at bounding box center [107, 154] width 6 height 6
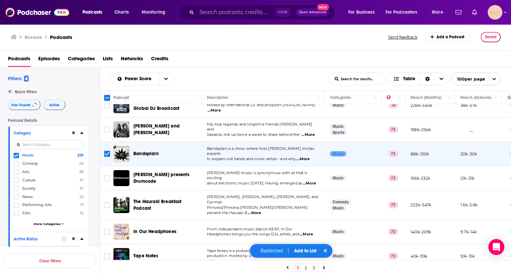
click at [308, 181] on span "...More" at bounding box center [309, 183] width 13 height 5
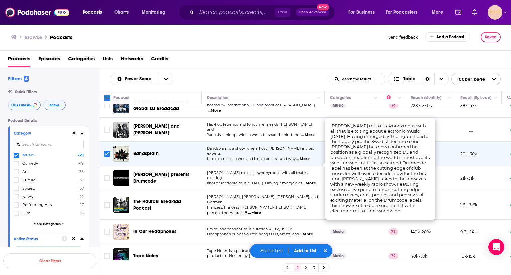
click at [261, 210] on span "...More" at bounding box center [254, 212] width 13 height 5
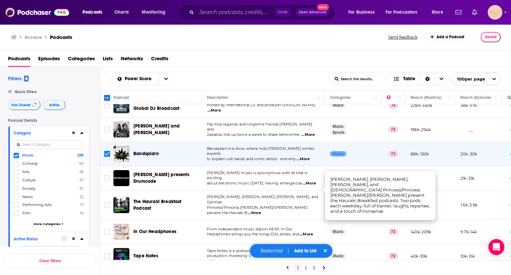
click at [312, 232] on span "...More" at bounding box center [306, 234] width 13 height 5
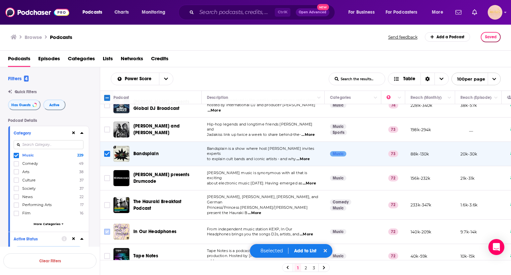
click at [105, 229] on input "Toggle select row" at bounding box center [107, 232] width 6 height 6
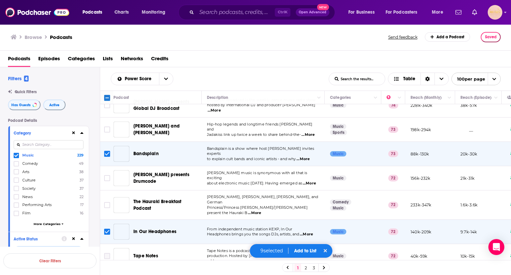
click at [105, 253] on input "Toggle select row" at bounding box center [107, 256] width 6 height 6
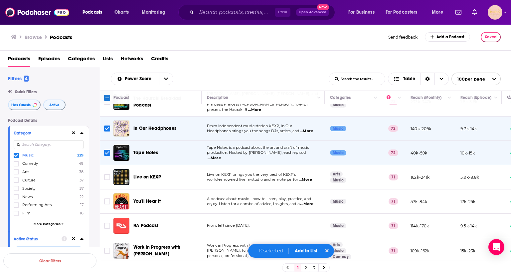
scroll to position [992, 0]
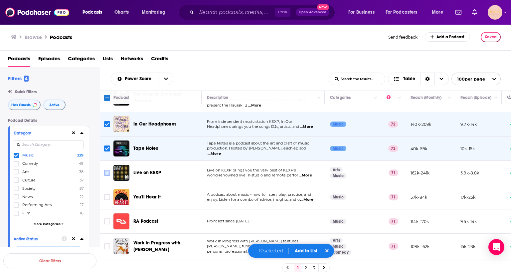
click at [106, 170] on input "Toggle select row" at bounding box center [107, 173] width 6 height 6
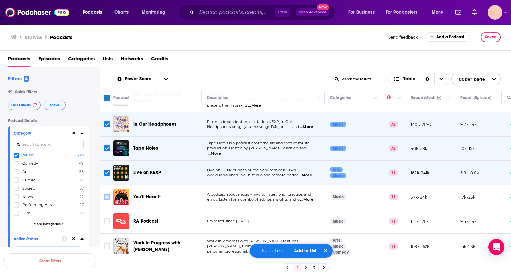
click at [105, 194] on input "Toggle select row" at bounding box center [107, 197] width 6 height 6
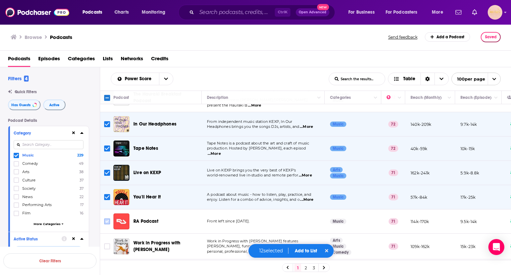
click at [109, 218] on input "Toggle select row" at bounding box center [107, 221] width 6 height 6
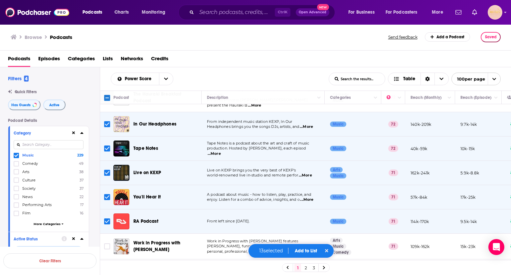
click at [312, 249] on span "...More" at bounding box center [307, 251] width 13 height 5
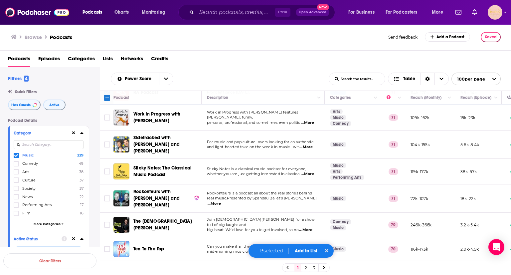
scroll to position [1134, 0]
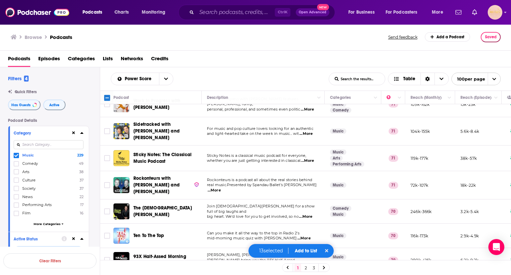
click at [308, 214] on span "...More" at bounding box center [305, 216] width 13 height 5
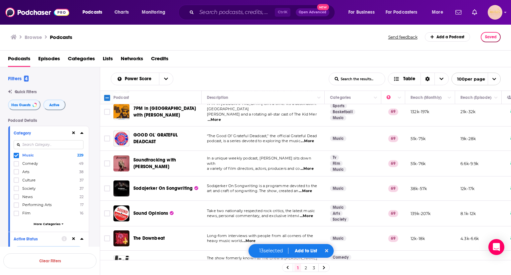
scroll to position [1467, 0]
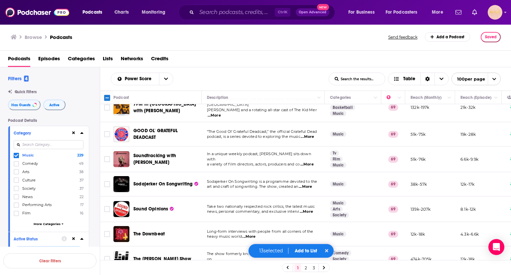
click at [307, 184] on span "...More" at bounding box center [305, 186] width 13 height 5
click at [108, 206] on input "Toggle select row" at bounding box center [107, 209] width 6 height 6
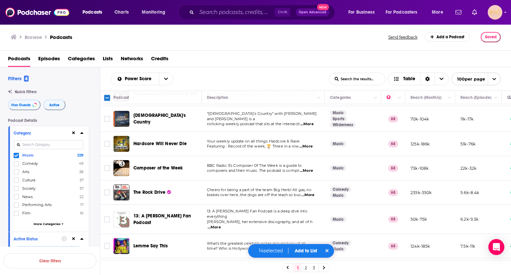
scroll to position [1696, 0]
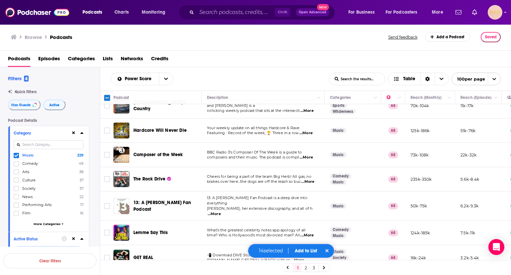
click at [305, 179] on span "...More" at bounding box center [307, 181] width 13 height 5
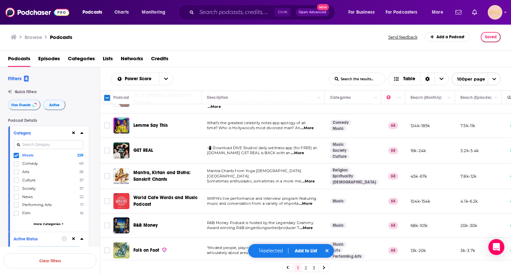
scroll to position [1829, 0]
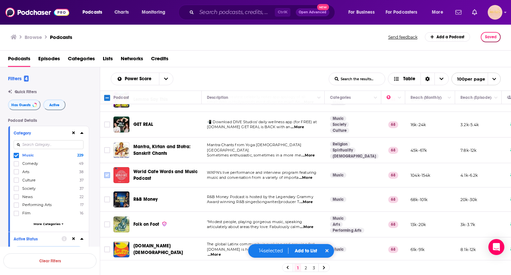
click at [105, 172] on input "Toggle select row" at bounding box center [107, 175] width 6 height 6
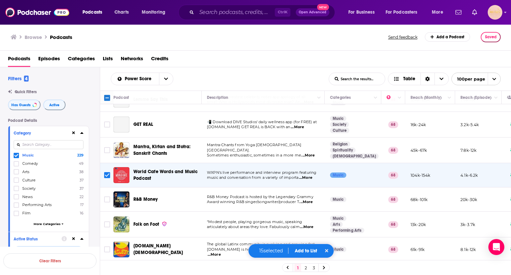
click at [310, 275] on span "...More" at bounding box center [305, 278] width 13 height 5
click at [111, 272] on icon "Toggle select row" at bounding box center [107, 276] width 8 height 8
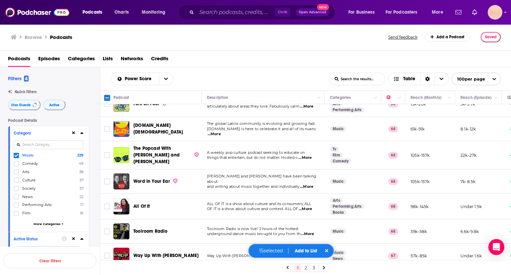
scroll to position [1959, 0]
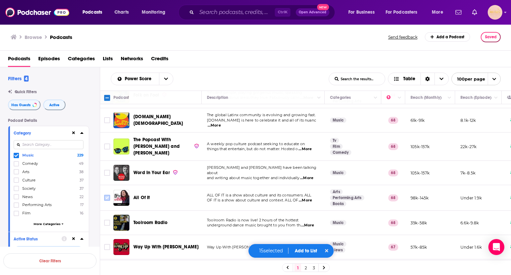
click at [107, 195] on input "Toggle select row" at bounding box center [107, 198] width 6 height 6
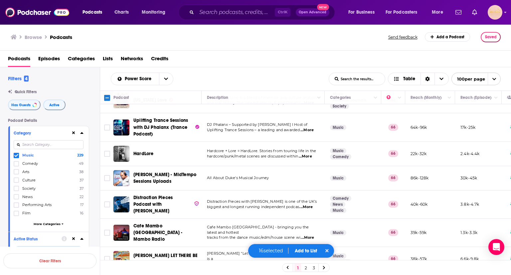
scroll to position [2338, 0]
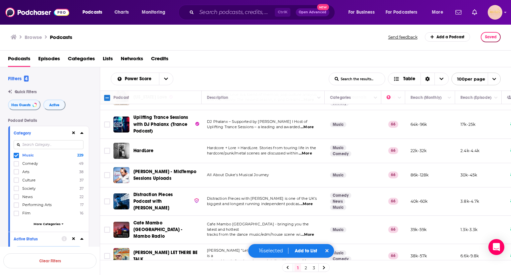
click at [306, 268] on link "2" at bounding box center [306, 268] width 7 height 8
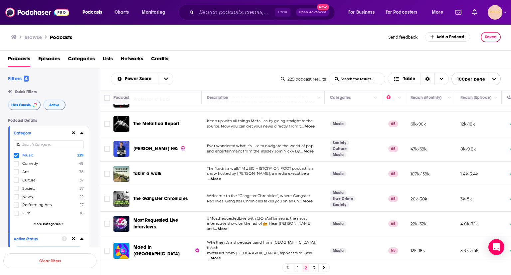
scroll to position [256, 0]
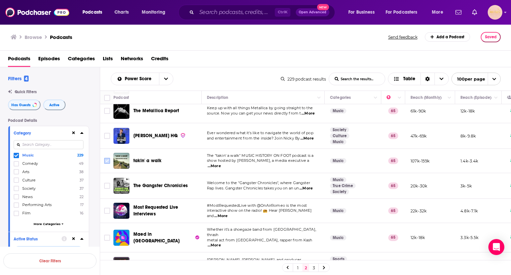
click at [106, 158] on input "Toggle select row" at bounding box center [107, 161] width 6 height 6
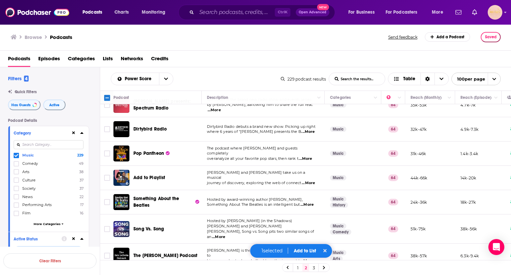
scroll to position [529, 0]
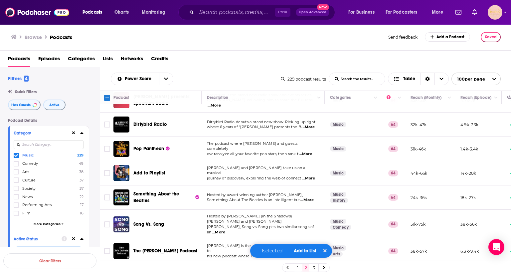
click at [225, 230] on span "...More" at bounding box center [218, 232] width 13 height 5
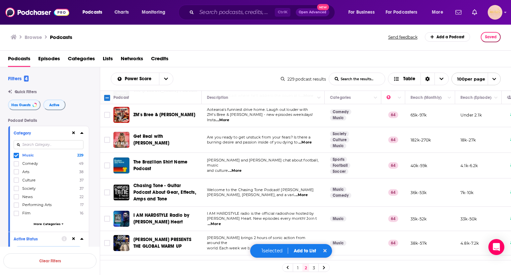
scroll to position [694, 0]
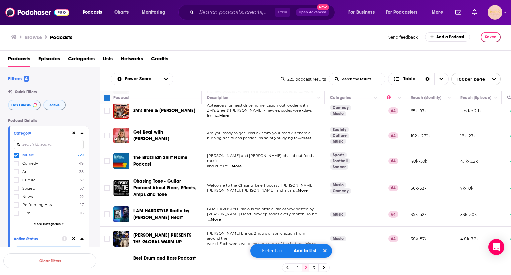
click at [308, 188] on span "...More" at bounding box center [301, 190] width 13 height 5
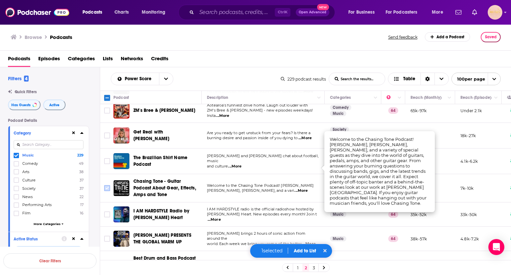
click at [105, 185] on input "Toggle select row" at bounding box center [107, 188] width 6 height 6
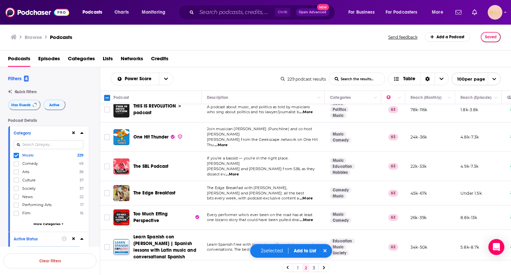
scroll to position [937, 0]
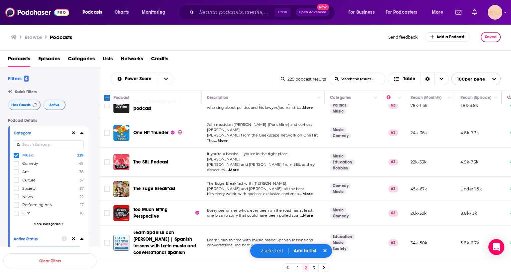
click at [239, 167] on span "...More" at bounding box center [232, 169] width 13 height 5
click at [106, 159] on input "Toggle select row" at bounding box center [107, 162] width 6 height 6
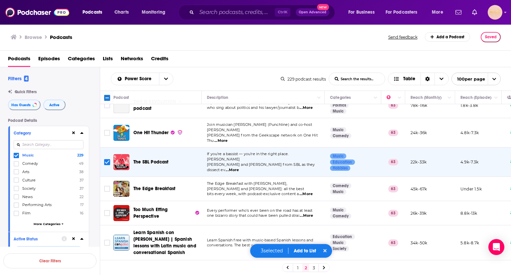
click at [313, 213] on span "...More" at bounding box center [306, 215] width 13 height 5
click at [106, 210] on input "Toggle select row" at bounding box center [107, 213] width 6 height 6
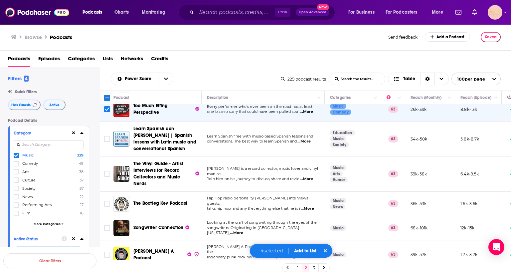
scroll to position [1037, 0]
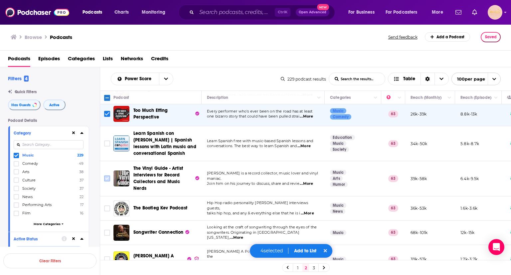
click at [106, 175] on input "Toggle select row" at bounding box center [107, 178] width 6 height 6
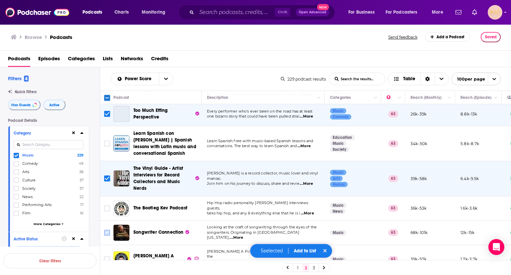
click at [107, 230] on input "Toggle select row" at bounding box center [107, 233] width 6 height 6
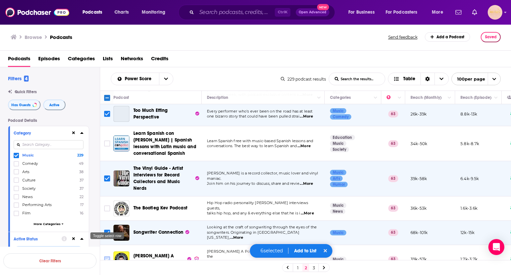
click at [108, 256] on input "Toggle select row" at bounding box center [107, 259] width 6 height 6
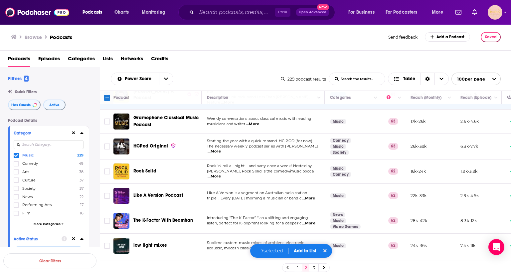
scroll to position [1210, 0]
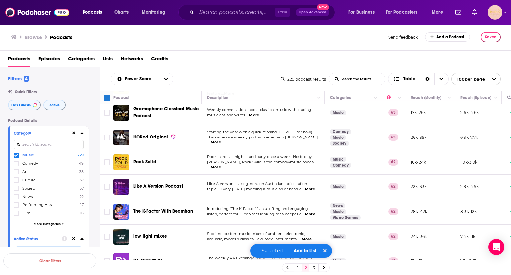
click at [221, 165] on span "...More" at bounding box center [214, 167] width 13 height 5
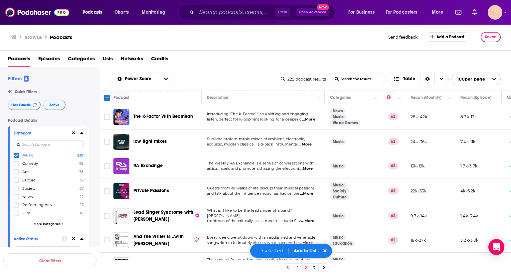
scroll to position [1314, 0]
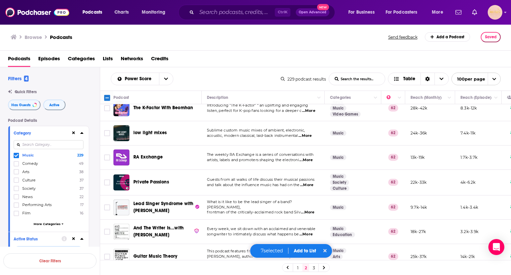
click at [309, 182] on span "...More" at bounding box center [306, 184] width 13 height 5
click at [105, 179] on input "Toggle select row" at bounding box center [107, 182] width 6 height 6
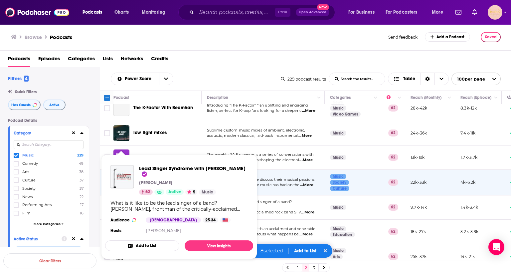
click at [108, 169] on div "Lead Singer Syndrome with [PERSON_NAME] [PERSON_NAME] 62 Active 5 Music What is…" at bounding box center [179, 200] width 148 height 81
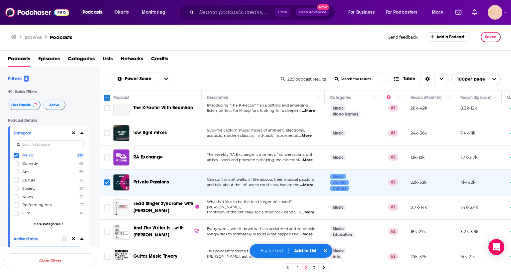
click at [100, 186] on div "Filters 4 Quick Filters Has Guests Active Podcast Details Category Music 229 Co…" at bounding box center [50, 192] width 100 height 251
click at [108, 204] on input "Toggle select row" at bounding box center [107, 207] width 6 height 6
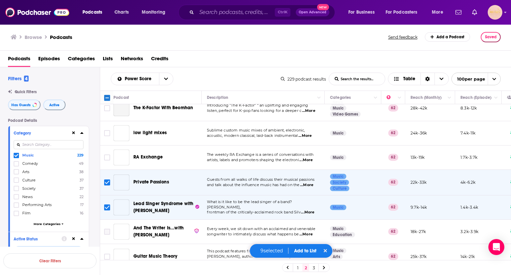
click at [107, 229] on input "Toggle select row" at bounding box center [107, 232] width 6 height 6
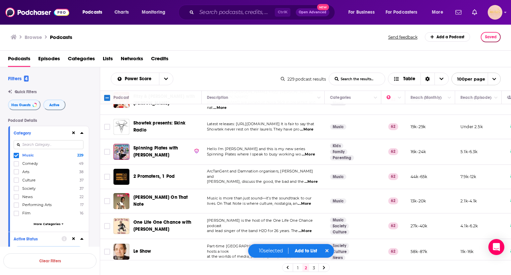
scroll to position [1535, 0]
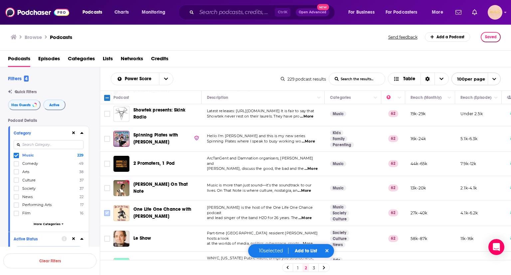
click at [108, 210] on input "Toggle select row" at bounding box center [107, 213] width 6 height 6
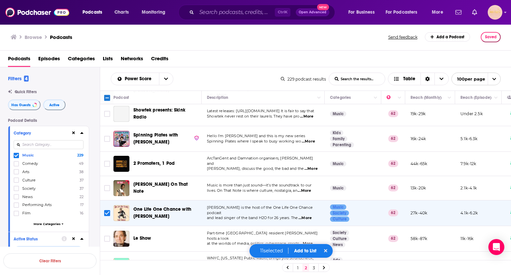
click at [109, 263] on input "Toggle select row" at bounding box center [107, 266] width 6 height 6
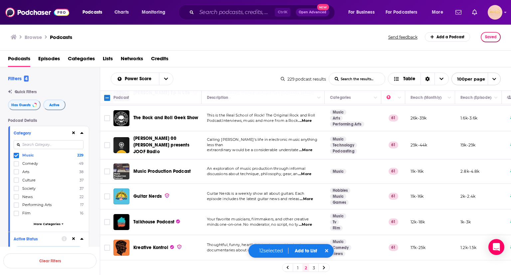
scroll to position [1740, 0]
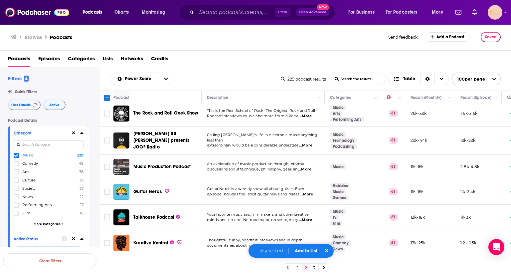
click at [308, 192] on span "...More" at bounding box center [306, 194] width 13 height 5
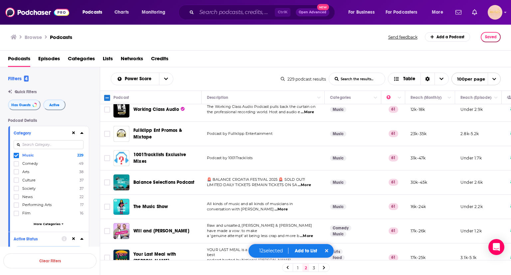
scroll to position [1957, 0]
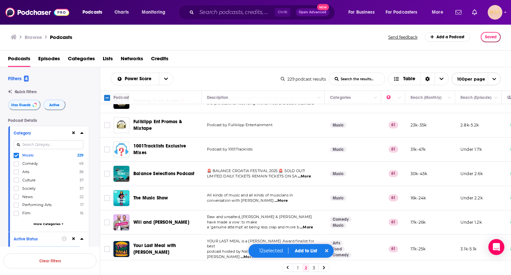
click at [275, 198] on span "...More" at bounding box center [281, 200] width 13 height 5
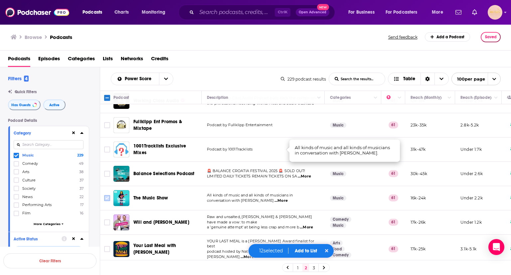
click at [107, 195] on input "Toggle select row" at bounding box center [107, 198] width 6 height 6
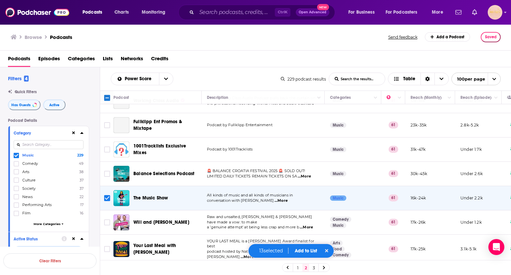
click at [254, 254] on span "...More" at bounding box center [247, 256] width 13 height 5
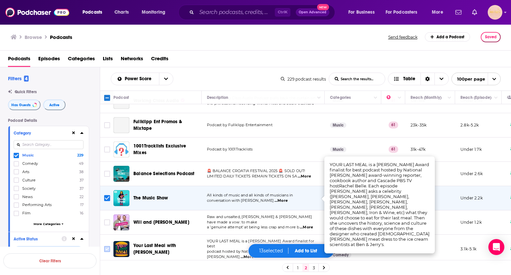
click at [105, 246] on input "Toggle select row" at bounding box center [107, 249] width 6 height 6
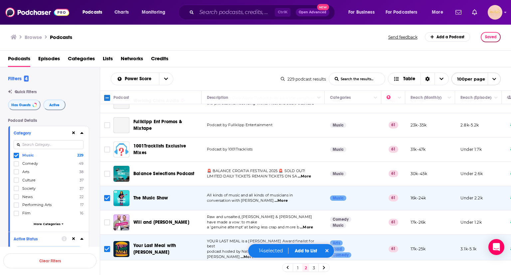
click at [107, 274] on input "Toggle select row" at bounding box center [107, 277] width 6 height 6
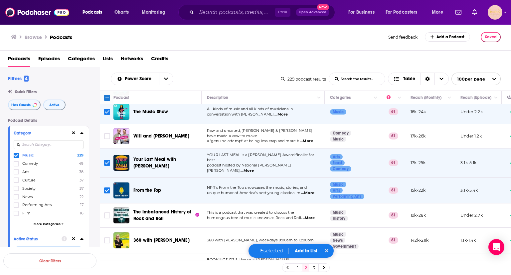
scroll to position [2047, 0]
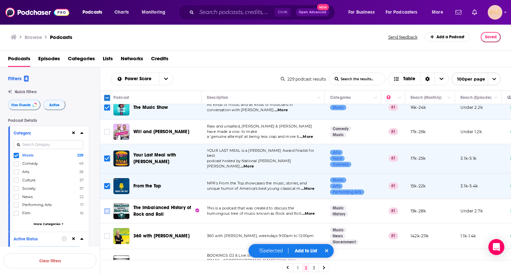
click at [107, 208] on input "Toggle select row" at bounding box center [107, 211] width 6 height 6
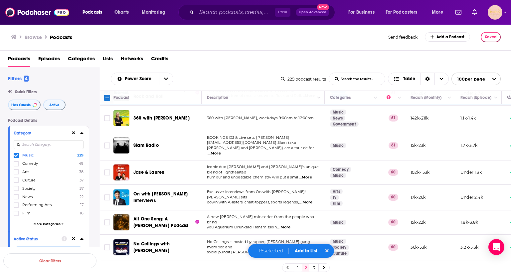
scroll to position [2170, 0]
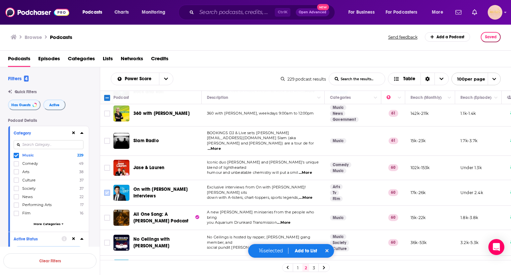
click at [107, 190] on input "Toggle select row" at bounding box center [107, 193] width 6 height 6
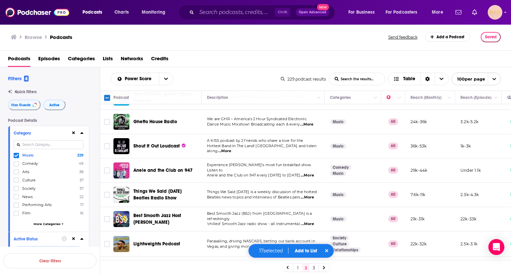
scroll to position [2353, 0]
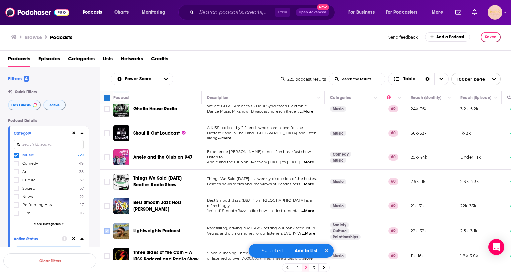
click at [107, 228] on input "Toggle select row" at bounding box center [107, 231] width 6 height 6
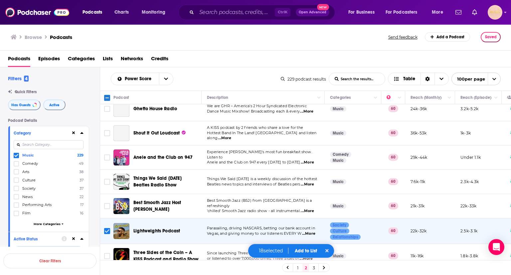
click at [314, 267] on link "3" at bounding box center [314, 268] width 7 height 8
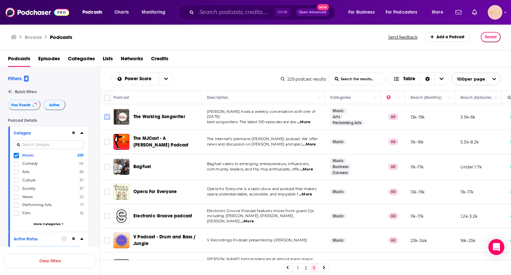
click at [108, 117] on input "Toggle select row" at bounding box center [107, 117] width 6 height 6
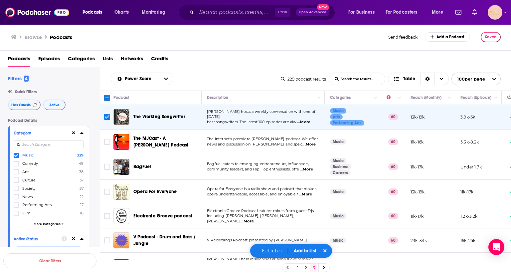
drag, startPoint x: 506, startPoint y: 106, endPoint x: 506, endPoint y: 119, distance: 13.0
click at [506, 119] on td at bounding box center [514, 117] width 24 height 26
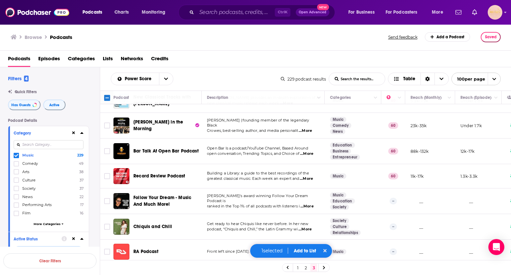
scroll to position [320, 0]
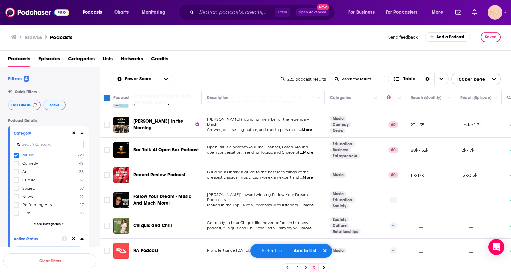
click at [312, 150] on span "...More" at bounding box center [306, 152] width 13 height 5
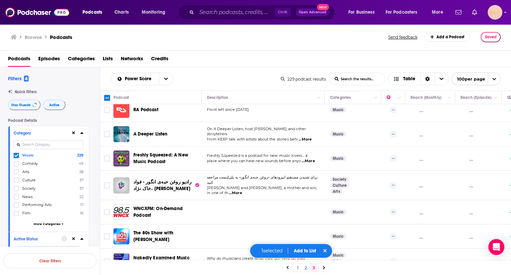
scroll to position [462, 0]
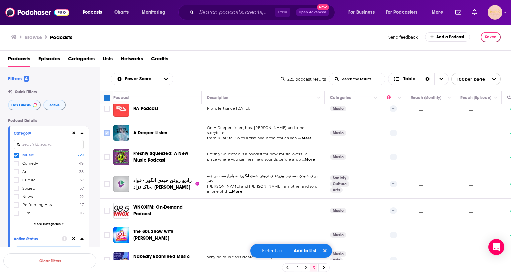
click at [105, 130] on input "Toggle select row" at bounding box center [107, 133] width 6 height 6
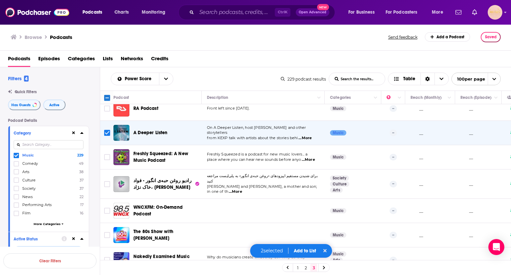
click at [307, 157] on span "...More" at bounding box center [308, 159] width 13 height 5
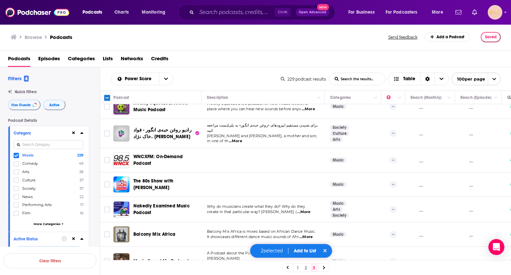
scroll to position [567, 0]
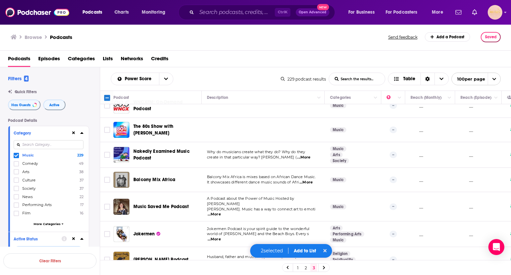
click at [310, 249] on button "Add to List" at bounding box center [305, 251] width 33 height 6
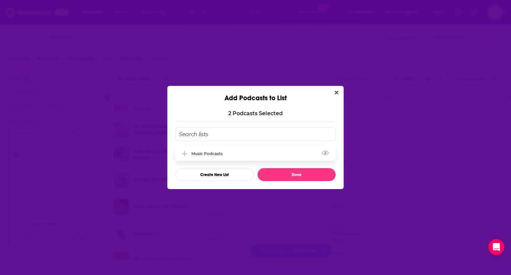
click at [210, 151] on div "Music Podcasts" at bounding box center [208, 153] width 35 height 5
click at [287, 176] on button "Done" at bounding box center [297, 174] width 78 height 13
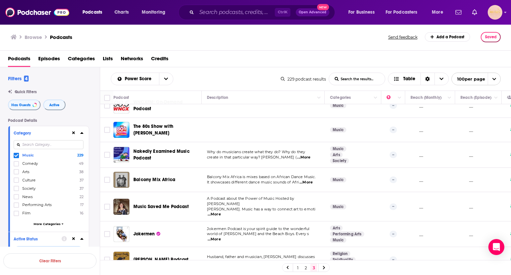
click at [306, 266] on link "2" at bounding box center [306, 268] width 7 height 8
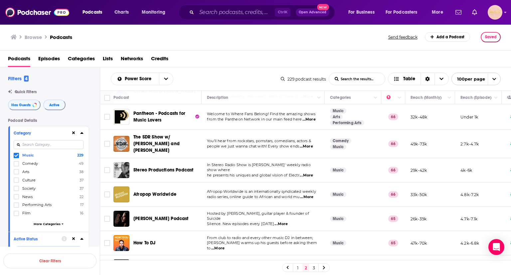
scroll to position [43, 0]
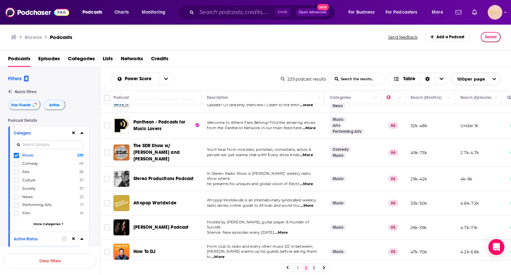
click at [309, 127] on span "...More" at bounding box center [309, 127] width 13 height 5
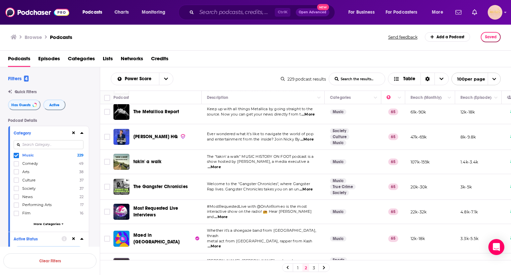
scroll to position [264, 0]
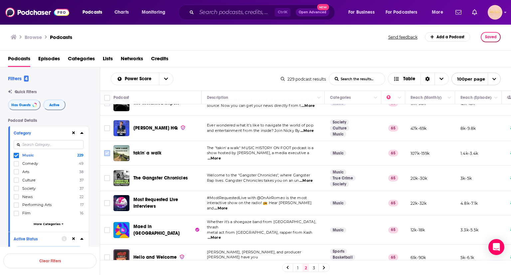
click at [108, 150] on input "Toggle select row" at bounding box center [107, 153] width 6 height 6
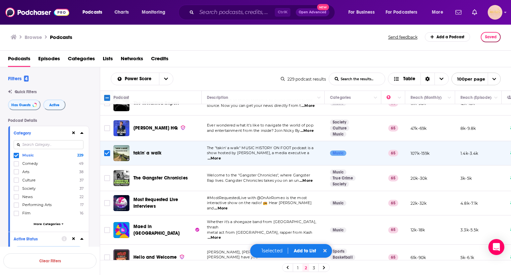
click at [305, 250] on button "Add to List" at bounding box center [305, 251] width 33 height 6
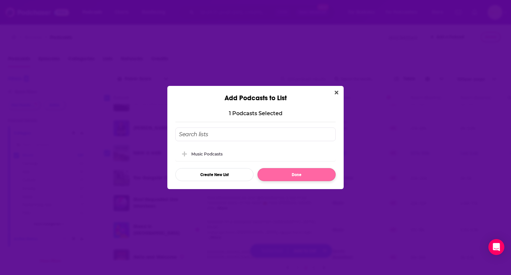
click at [212, 153] on div "Music Podcasts" at bounding box center [206, 153] width 31 height 5
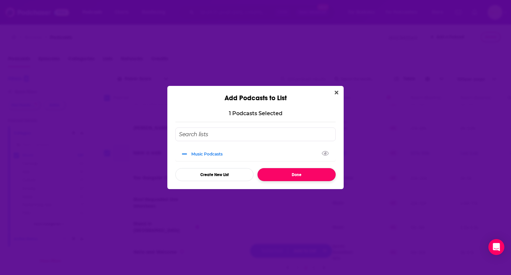
click at [303, 175] on button "Done" at bounding box center [297, 174] width 78 height 13
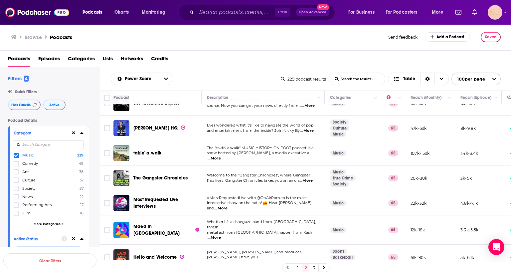
click at [228, 206] on span "...More" at bounding box center [220, 208] width 13 height 5
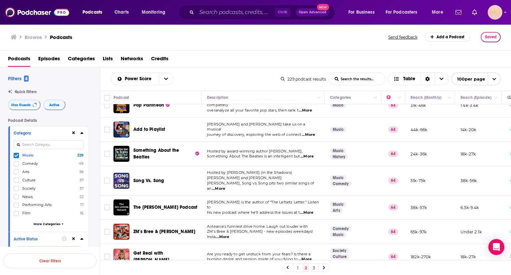
scroll to position [586, 0]
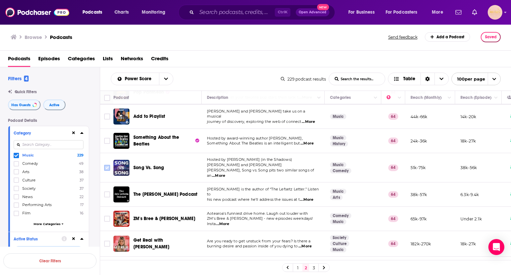
click at [107, 165] on input "Toggle select row" at bounding box center [107, 168] width 6 height 6
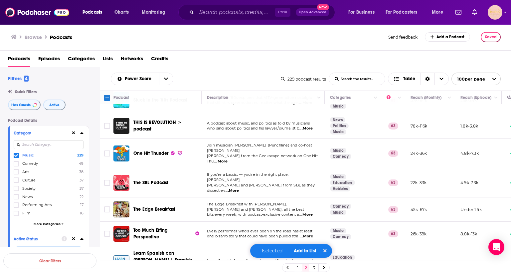
scroll to position [925, 0]
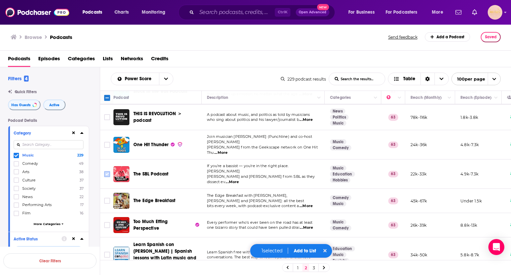
click at [108, 171] on input "Toggle select row" at bounding box center [107, 174] width 6 height 6
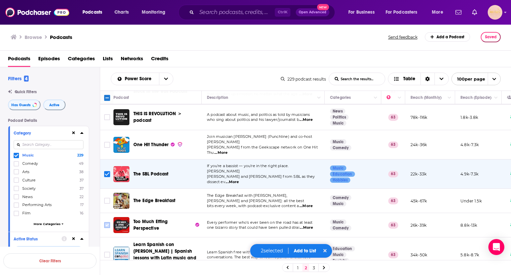
click at [108, 222] on input "Toggle select row" at bounding box center [107, 225] width 6 height 6
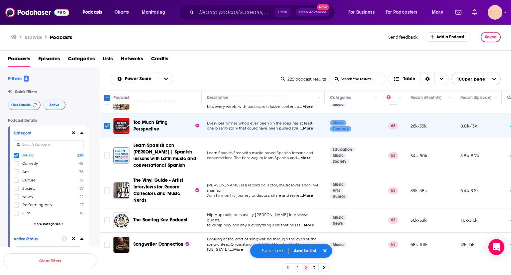
scroll to position [1033, 0]
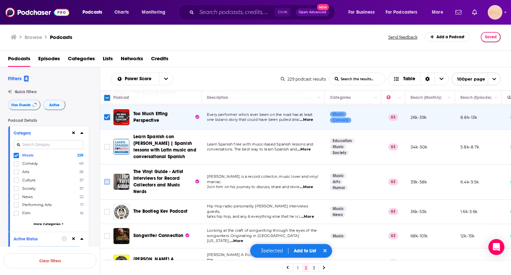
click at [107, 179] on input "Toggle select row" at bounding box center [107, 182] width 6 height 6
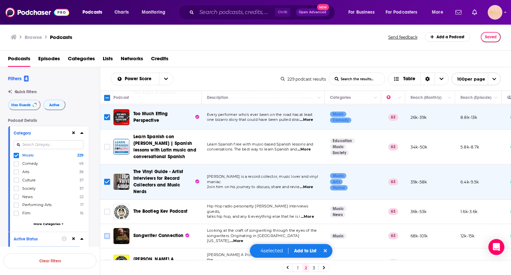
click at [107, 233] on input "Toggle select row" at bounding box center [107, 236] width 6 height 6
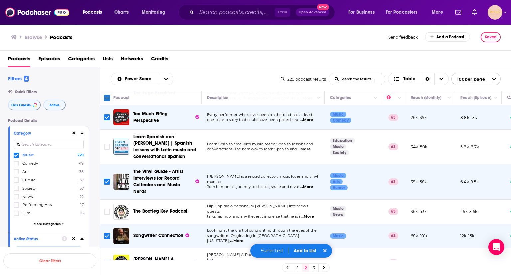
click at [107, 260] on input "Toggle select row" at bounding box center [107, 263] width 6 height 6
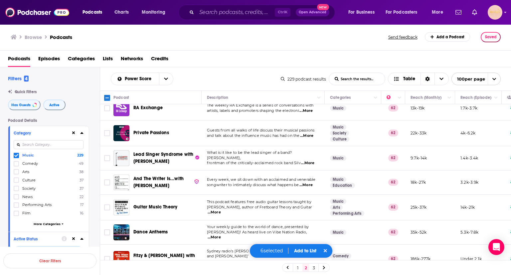
scroll to position [1367, 0]
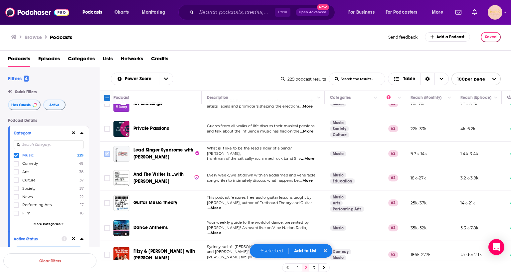
click at [107, 151] on input "Toggle select row" at bounding box center [107, 154] width 6 height 6
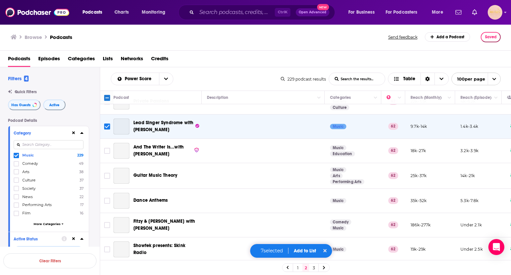
click at [107, 148] on input "Toggle select row" at bounding box center [107, 151] width 6 height 6
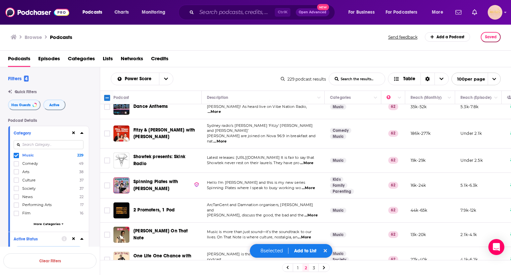
scroll to position [1497, 0]
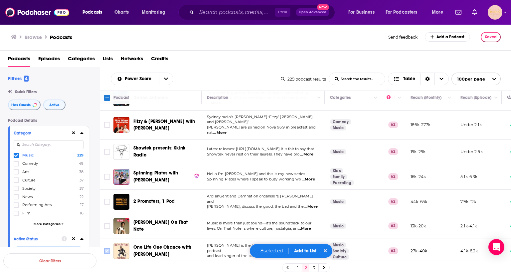
click at [111, 247] on icon "Toggle select row" at bounding box center [107, 251] width 8 height 8
click at [311, 226] on span "...More" at bounding box center [304, 228] width 13 height 5
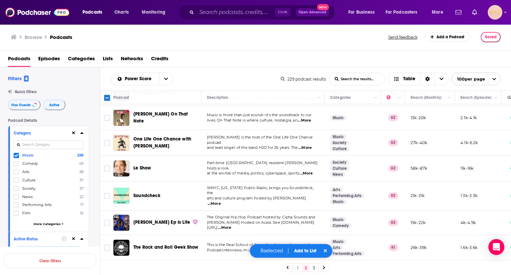
scroll to position [1610, 0]
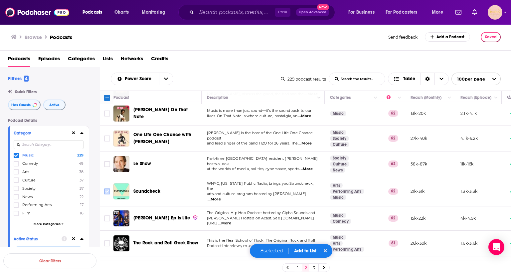
click at [107, 188] on input "Toggle select row" at bounding box center [107, 191] width 6 height 6
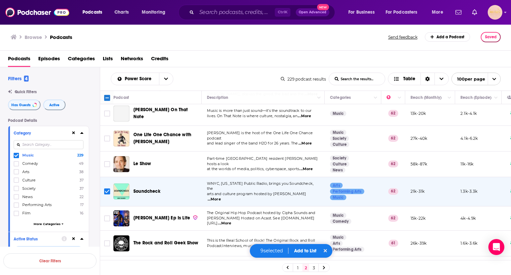
click at [307, 243] on span "...More" at bounding box center [305, 245] width 13 height 5
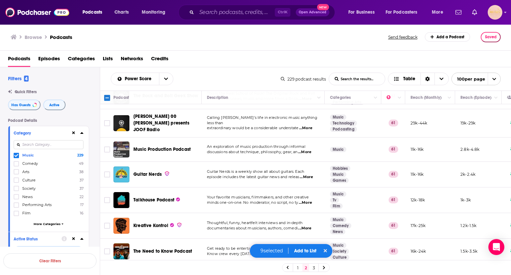
scroll to position [1761, 0]
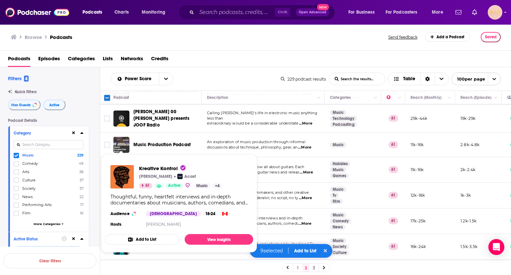
click at [106, 192] on input "Toggle select row" at bounding box center [107, 195] width 6 height 6
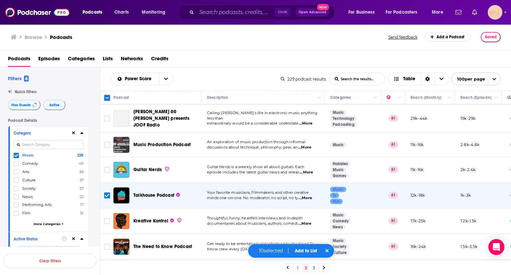
click at [307, 221] on span "...More" at bounding box center [304, 223] width 13 height 5
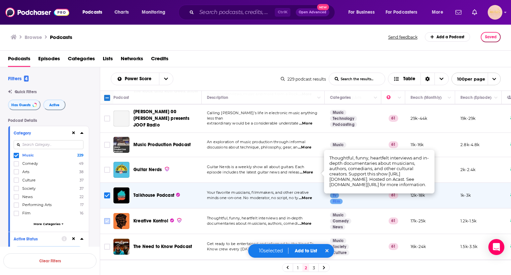
click at [107, 218] on input "Toggle select row" at bounding box center [107, 221] width 6 height 6
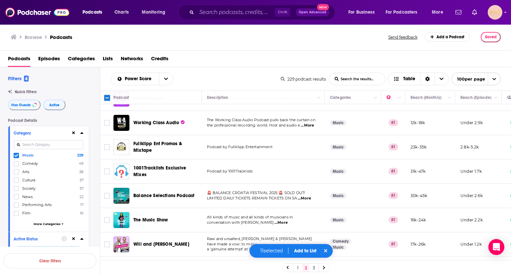
scroll to position [1948, 0]
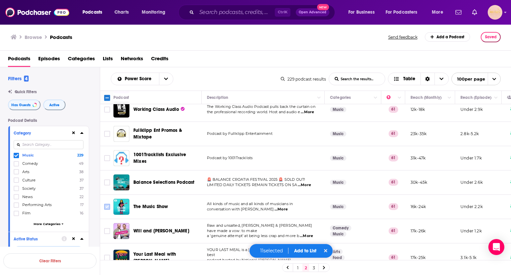
click at [107, 204] on input "Toggle select row" at bounding box center [107, 207] width 6 height 6
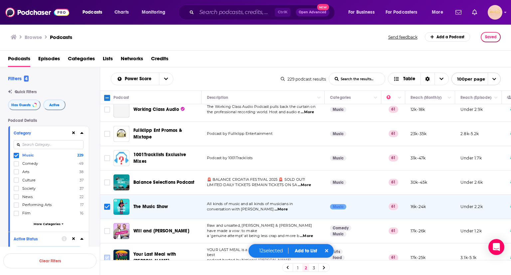
click at [107, 255] on input "Toggle select row" at bounding box center [107, 258] width 6 height 6
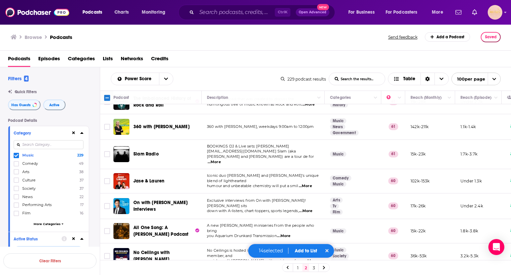
scroll to position [2161, 0]
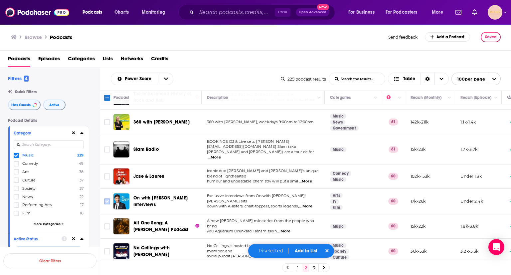
click at [109, 198] on input "Toggle select row" at bounding box center [107, 201] width 6 height 6
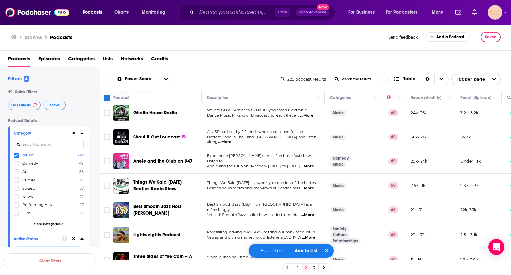
scroll to position [2353, 0]
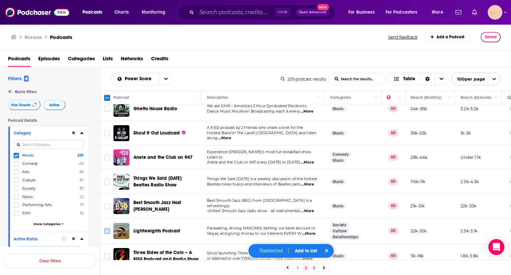
click at [108, 228] on input "Toggle select row" at bounding box center [107, 231] width 6 height 6
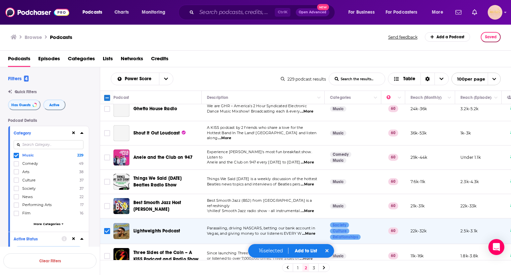
click at [301, 251] on button "Add to List" at bounding box center [306, 251] width 33 height 6
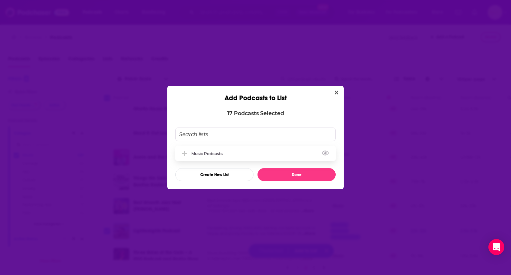
click at [249, 151] on div "Music Podcasts" at bounding box center [255, 153] width 160 height 15
click at [287, 176] on button "Done" at bounding box center [297, 174] width 78 height 13
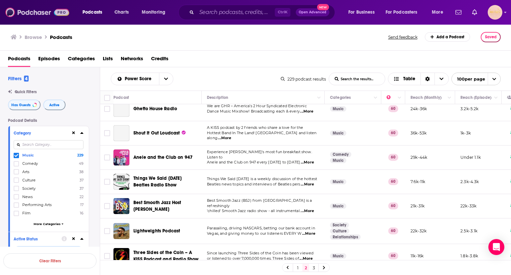
click at [44, 11] on img at bounding box center [37, 12] width 64 height 13
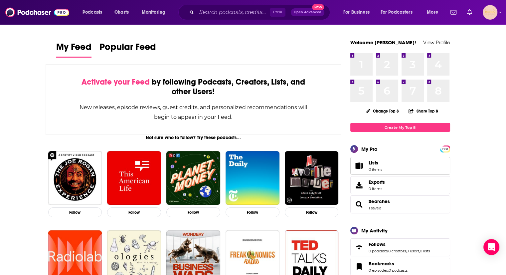
click at [373, 164] on span "Lists" at bounding box center [374, 163] width 10 height 6
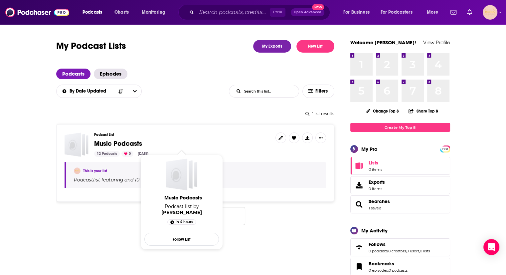
click at [115, 145] on span "Music Podcasts" at bounding box center [118, 143] width 48 height 8
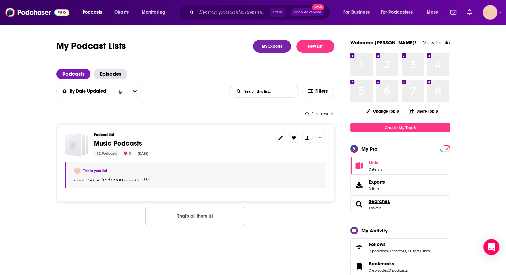
click at [378, 204] on span "Searches" at bounding box center [379, 201] width 21 height 6
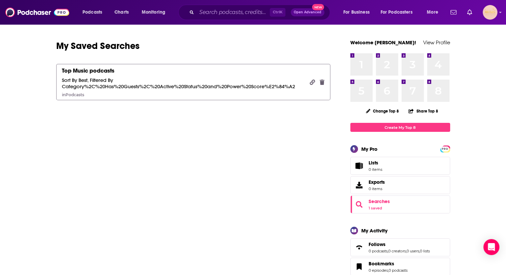
click at [157, 82] on div "Sort By Best, Filtered By Category%2C%20Has%20Guests%2C%20Active%20Status%20and…" at bounding box center [183, 83] width 243 height 13
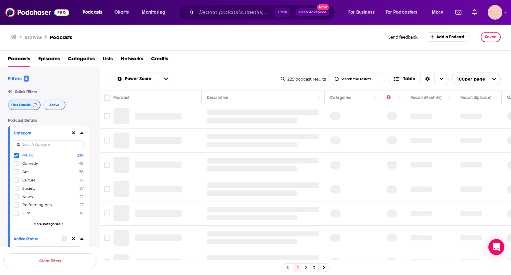
click at [15, 104] on span "Has Guests" at bounding box center [20, 105] width 19 height 4
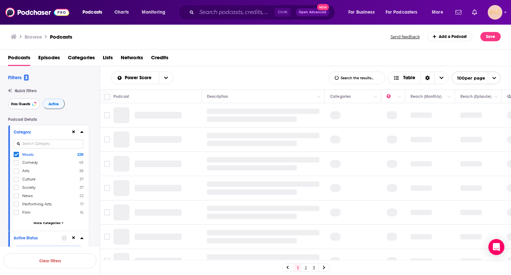
click at [15, 104] on span "Has Guests" at bounding box center [20, 104] width 19 height 4
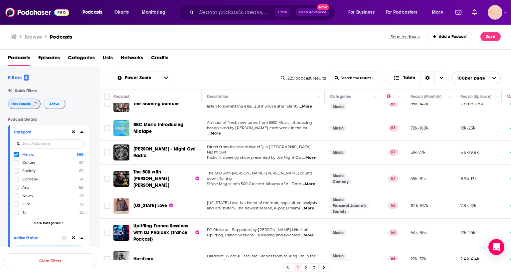
scroll to position [2242, 0]
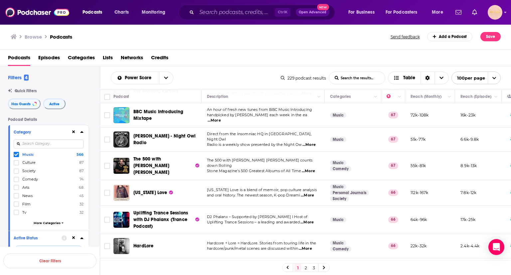
click at [305, 267] on link "2" at bounding box center [306, 268] width 7 height 8
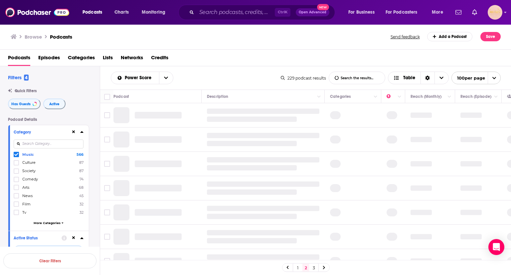
click at [298, 267] on link "1" at bounding box center [298, 268] width 7 height 8
